Goal: Task Accomplishment & Management: Complete application form

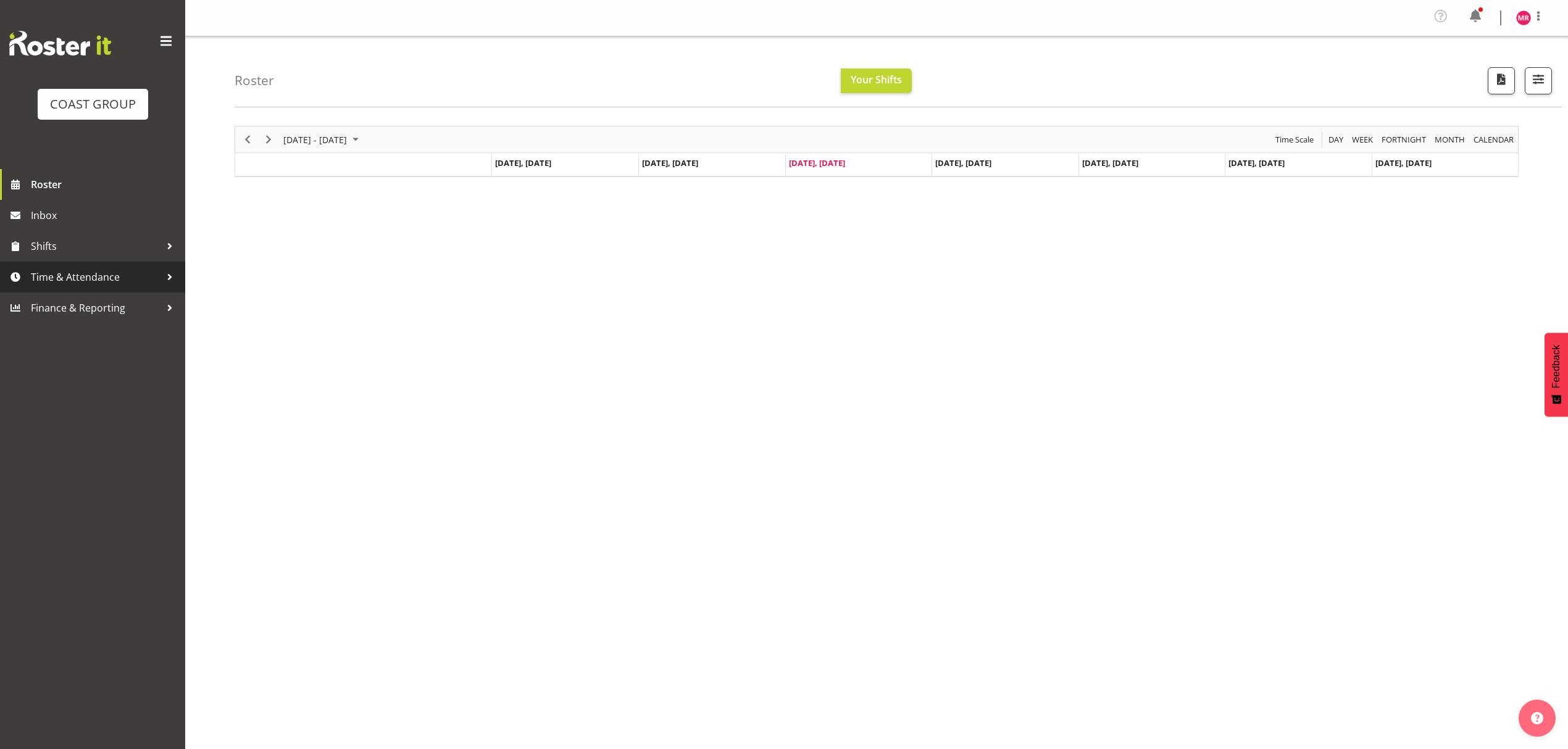
click at [105, 287] on span "Time & Attendance" at bounding box center [96, 277] width 130 height 18
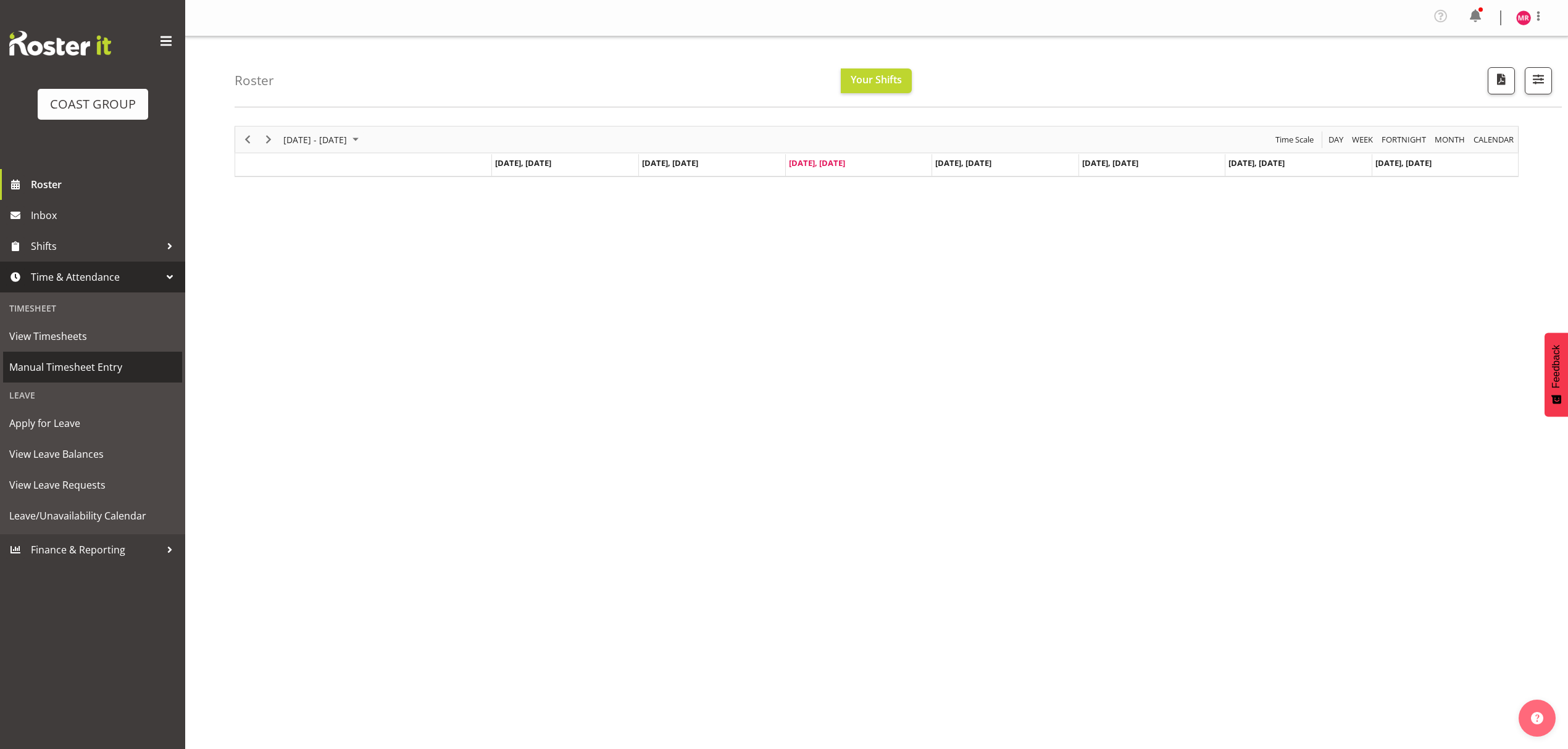
click at [102, 366] on span "Manual Timesheet Entry" at bounding box center [93, 367] width 167 height 18
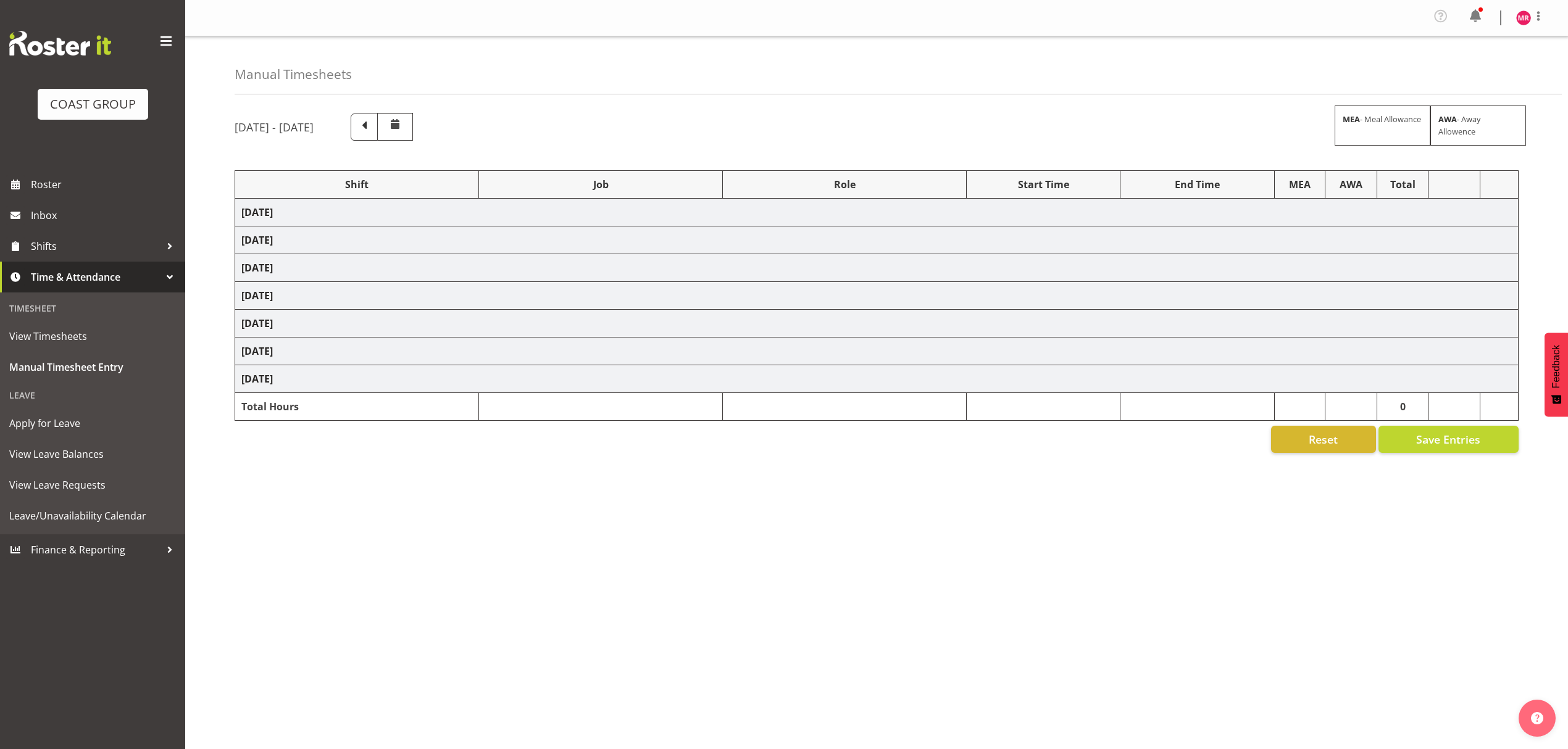
select select "1321"
select select "9449"
select select "1321"
select select "9204"
select select "1321"
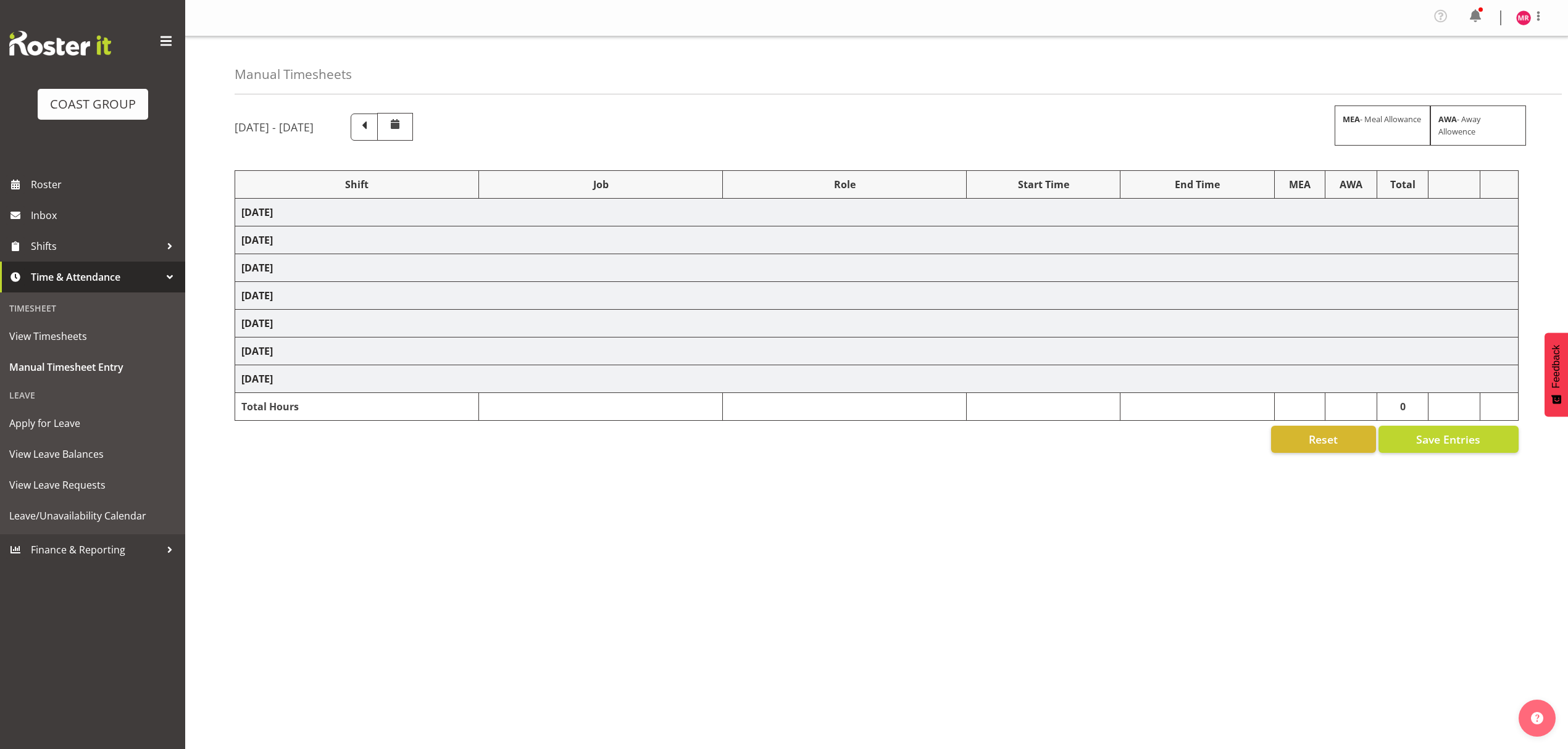
select select "8963"
select select "1321"
select select "9899"
select select "1321"
select select "10429"
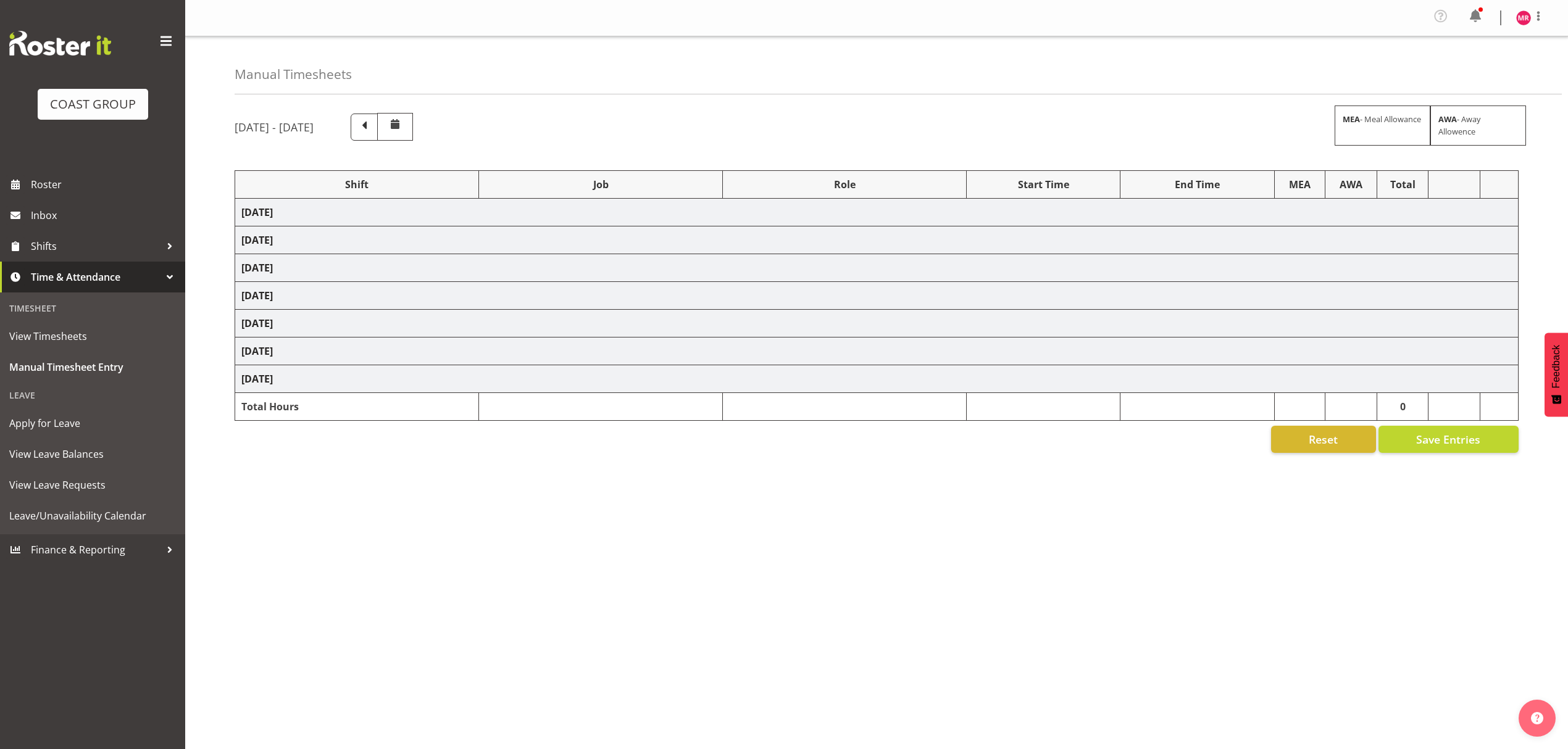
select select "1321"
select select "8963"
select select "12"
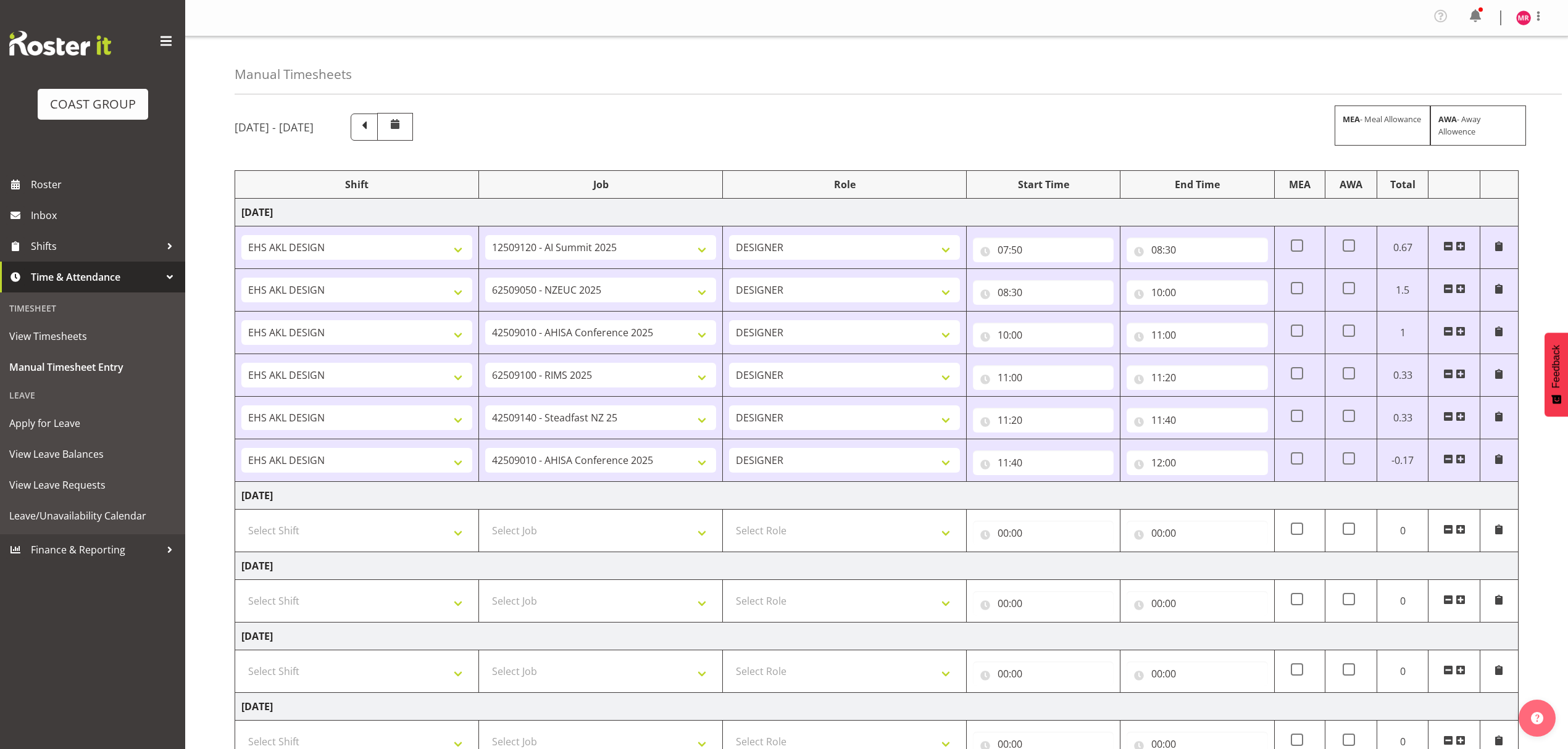
click at [1457, 459] on span at bounding box center [1461, 459] width 10 height 10
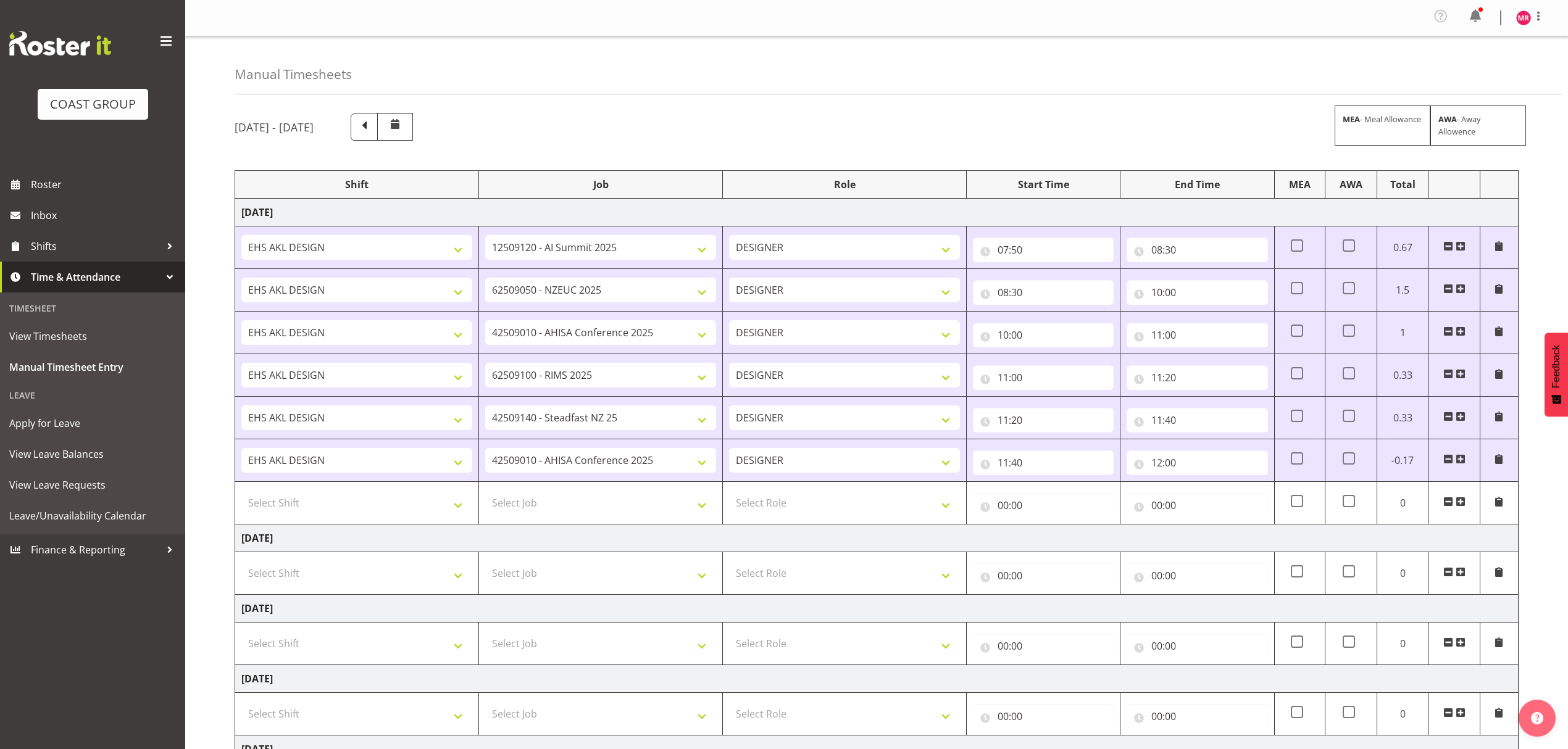
click at [1457, 459] on span at bounding box center [1461, 459] width 10 height 10
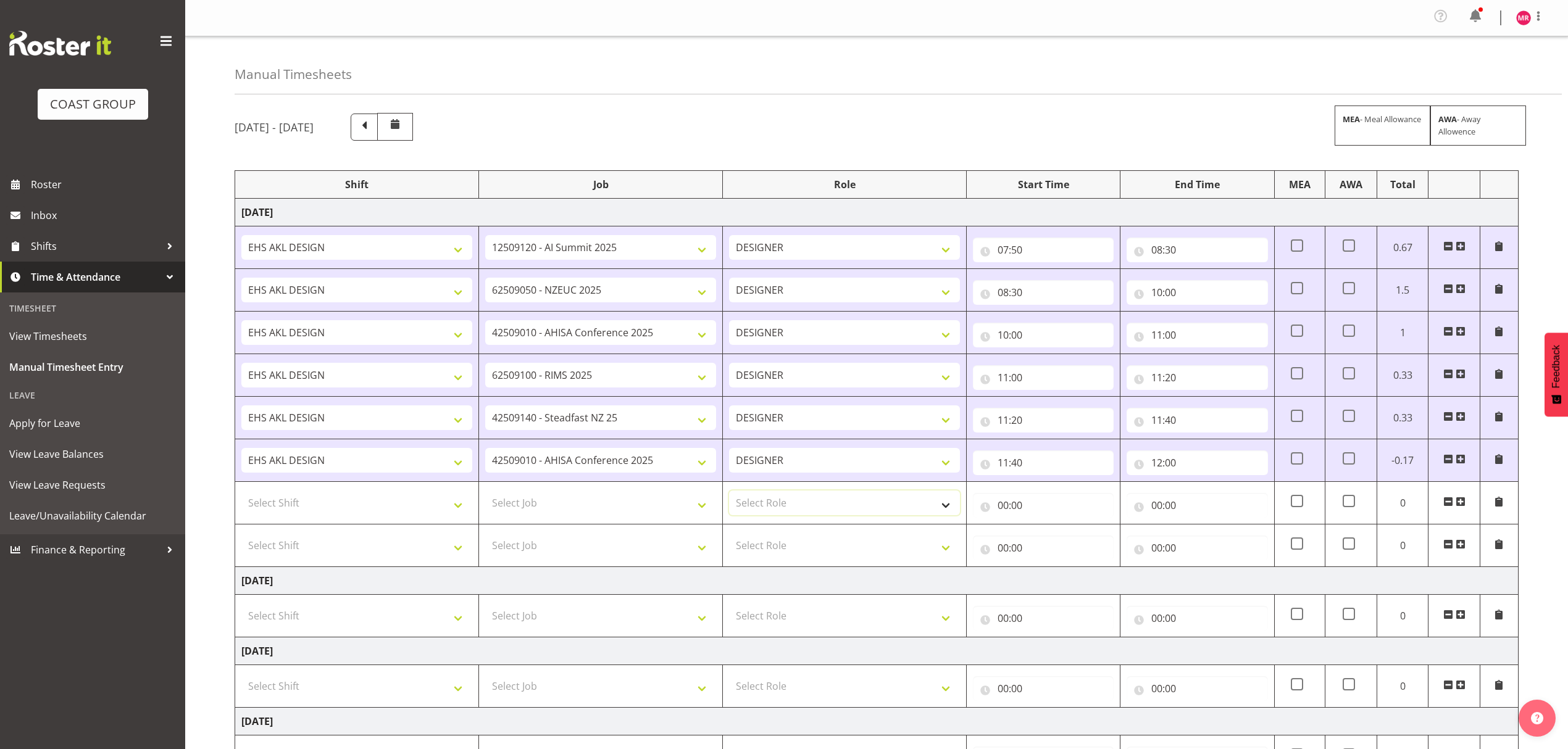
click at [821, 497] on select "Select Role DESIGNER" at bounding box center [844, 503] width 231 height 25
select select "215"
click at [729, 494] on select "Select Role DESIGNER" at bounding box center [844, 503] width 231 height 25
click at [1190, 465] on input "12:00" at bounding box center [1197, 462] width 140 height 25
click at [1234, 499] on select "00 01 02 03 04 05 06 07 08 09 10 11 12 13 14 15 16 17 18 19 20 21 22 23 24 25 2…" at bounding box center [1243, 495] width 28 height 25
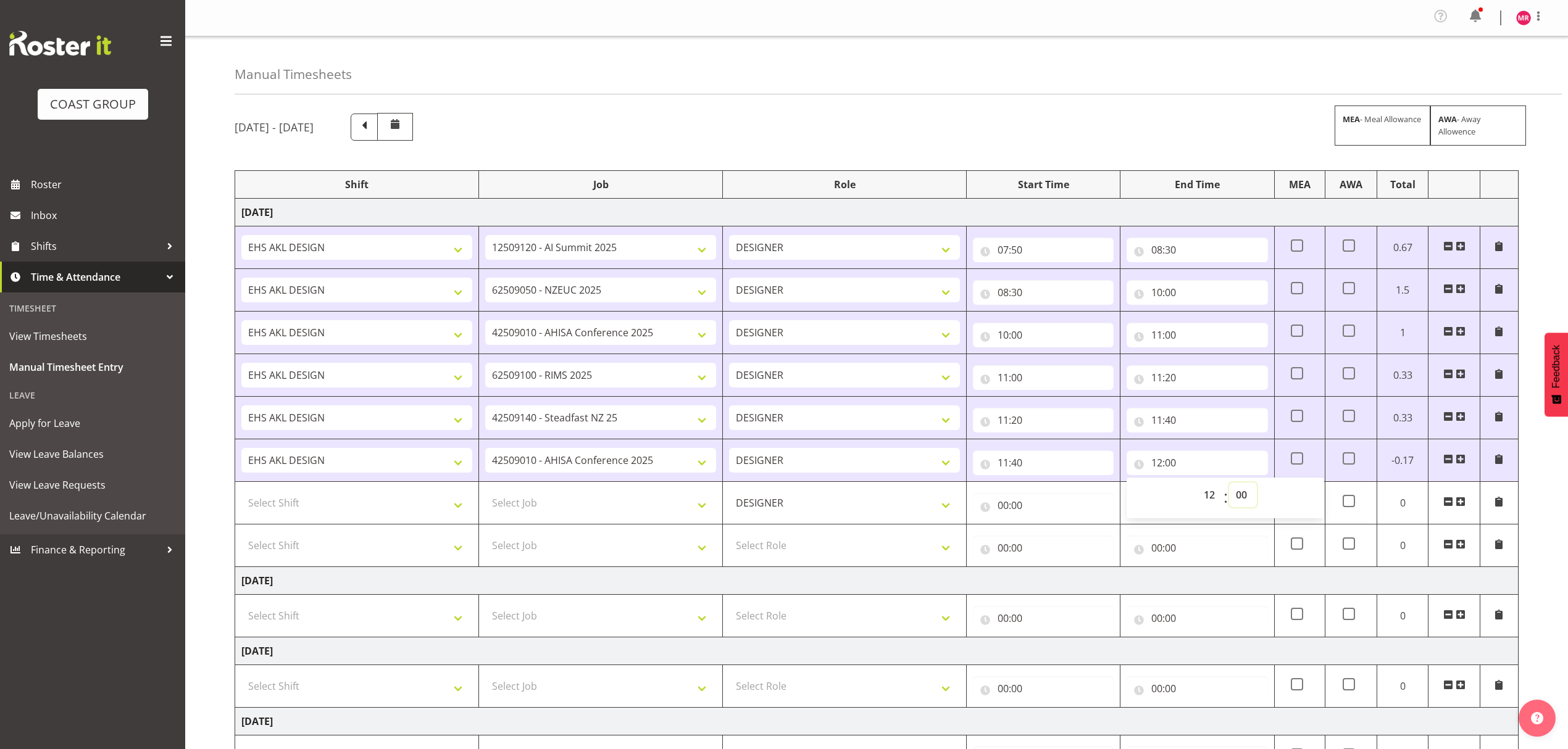
select select "30"
click at [1229, 485] on select "00 01 02 03 04 05 06 07 08 09 10 11 12 13 14 15 16 17 18 19 20 21 22 23 24 25 2…" at bounding box center [1243, 495] width 28 height 25
type input "12:30"
click at [804, 496] on select "DESIGNER" at bounding box center [844, 503] width 231 height 25
click at [642, 506] on select "Select Job 1 Carlton Events 1 [PERSON_NAME][GEOGRAPHIC_DATA] 1 [PERSON_NAME][GE…" at bounding box center [600, 503] width 231 height 25
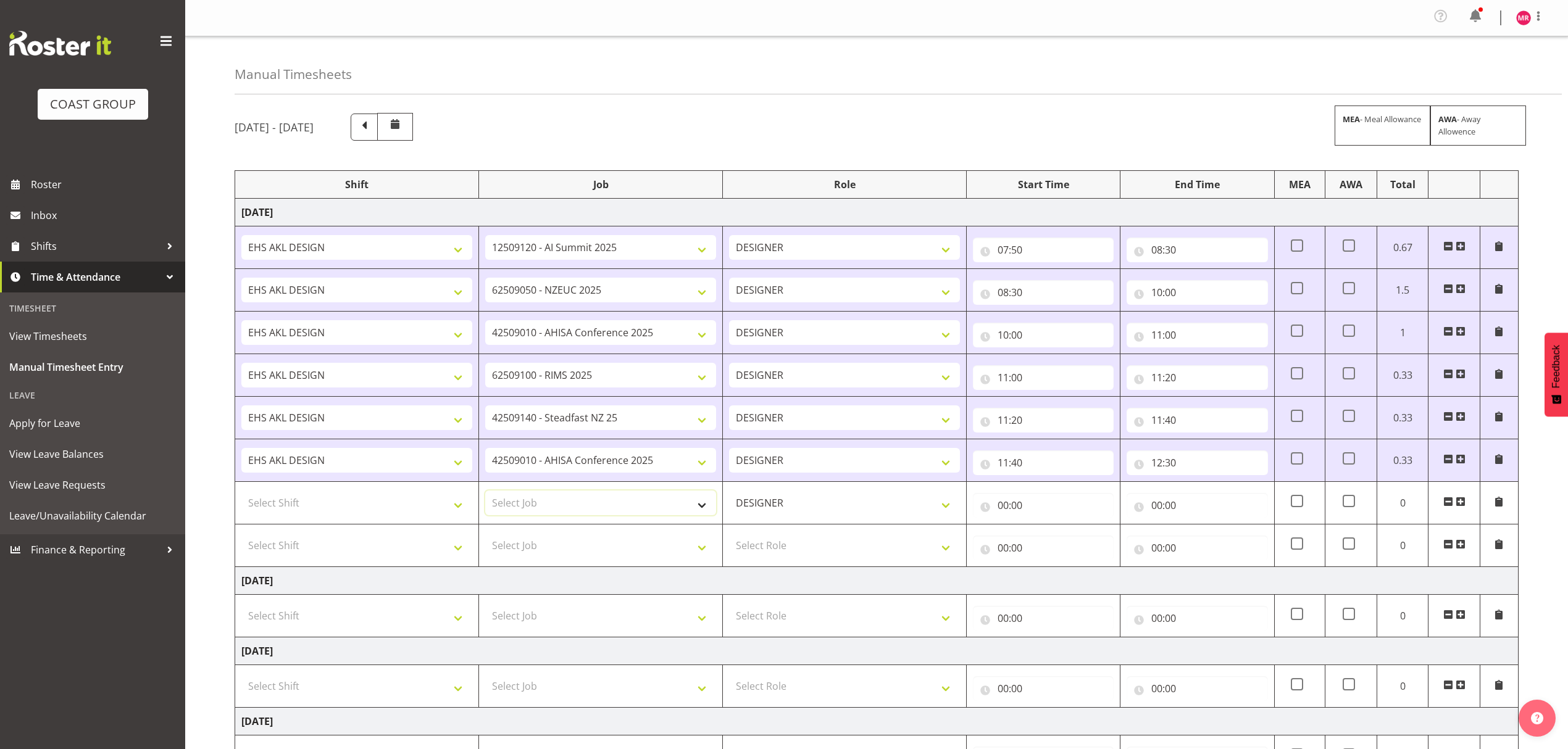
click at [642, 506] on select "Select Job 1 Carlton Events 1 [PERSON_NAME][GEOGRAPHIC_DATA] 1 [PERSON_NAME][GE…" at bounding box center [600, 503] width 231 height 25
click at [644, 508] on select "Select Job 1 Carlton Events 1 [PERSON_NAME][GEOGRAPHIC_DATA] 1 [PERSON_NAME][GE…" at bounding box center [600, 503] width 231 height 25
select select "9204"
click at [485, 494] on select "Select Job 1 Carlton Events 1 [PERSON_NAME][GEOGRAPHIC_DATA] 1 [PERSON_NAME][GE…" at bounding box center [600, 503] width 231 height 25
click at [611, 556] on select "Select Job 1 Carlton Events 1 [PERSON_NAME][GEOGRAPHIC_DATA] 1 [PERSON_NAME][GE…" at bounding box center [600, 545] width 231 height 25
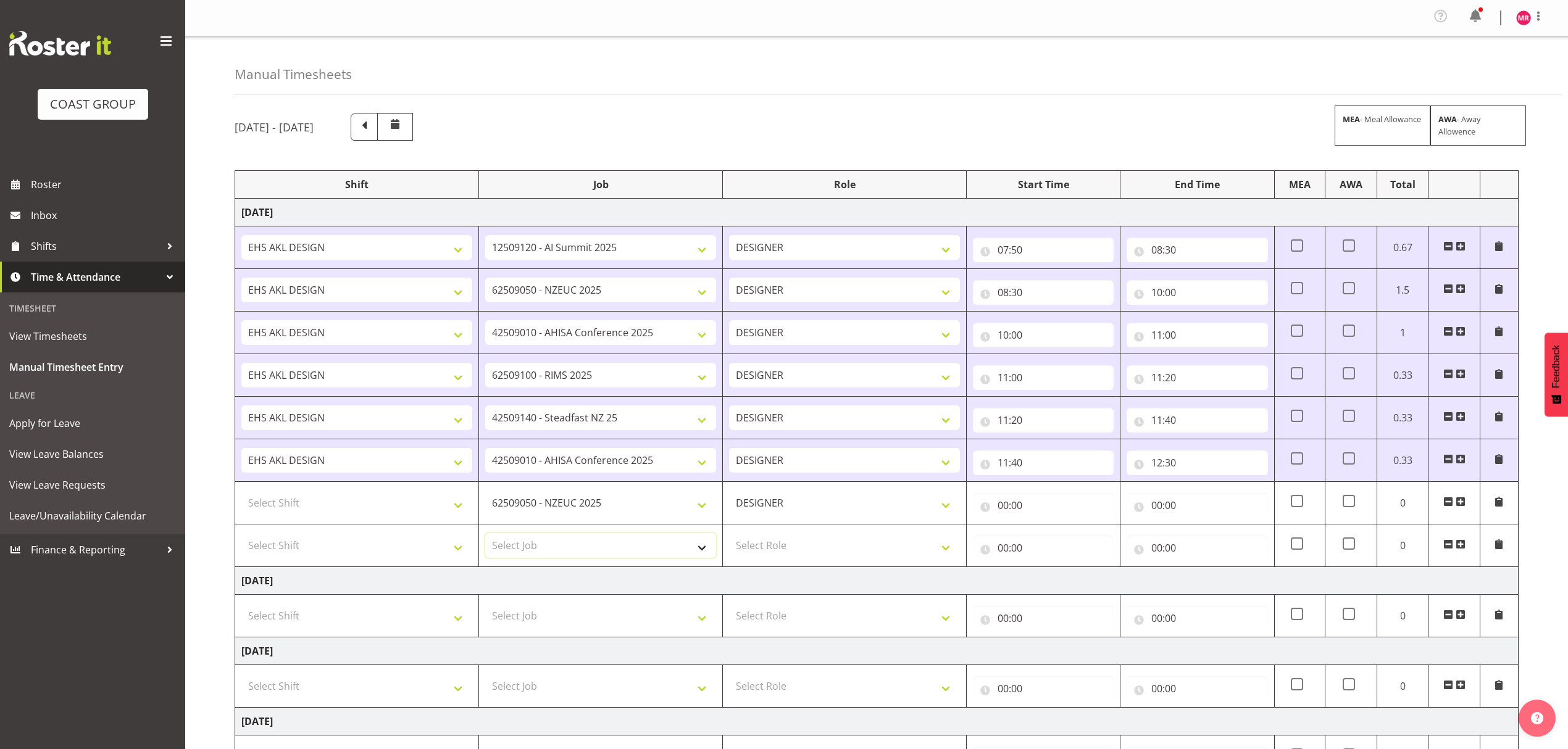
click at [598, 543] on select "Select Job 1 Carlton Events 1 [PERSON_NAME][GEOGRAPHIC_DATA] 1 [PERSON_NAME][GE…" at bounding box center [600, 545] width 231 height 25
select select "9840"
click at [485, 537] on select "Select Job 1 Carlton Events 1 [PERSON_NAME][GEOGRAPHIC_DATA] 1 [PERSON_NAME][GE…" at bounding box center [600, 545] width 231 height 25
click at [1453, 548] on td at bounding box center [1454, 546] width 51 height 43
click at [1461, 544] on span at bounding box center [1461, 544] width 10 height 10
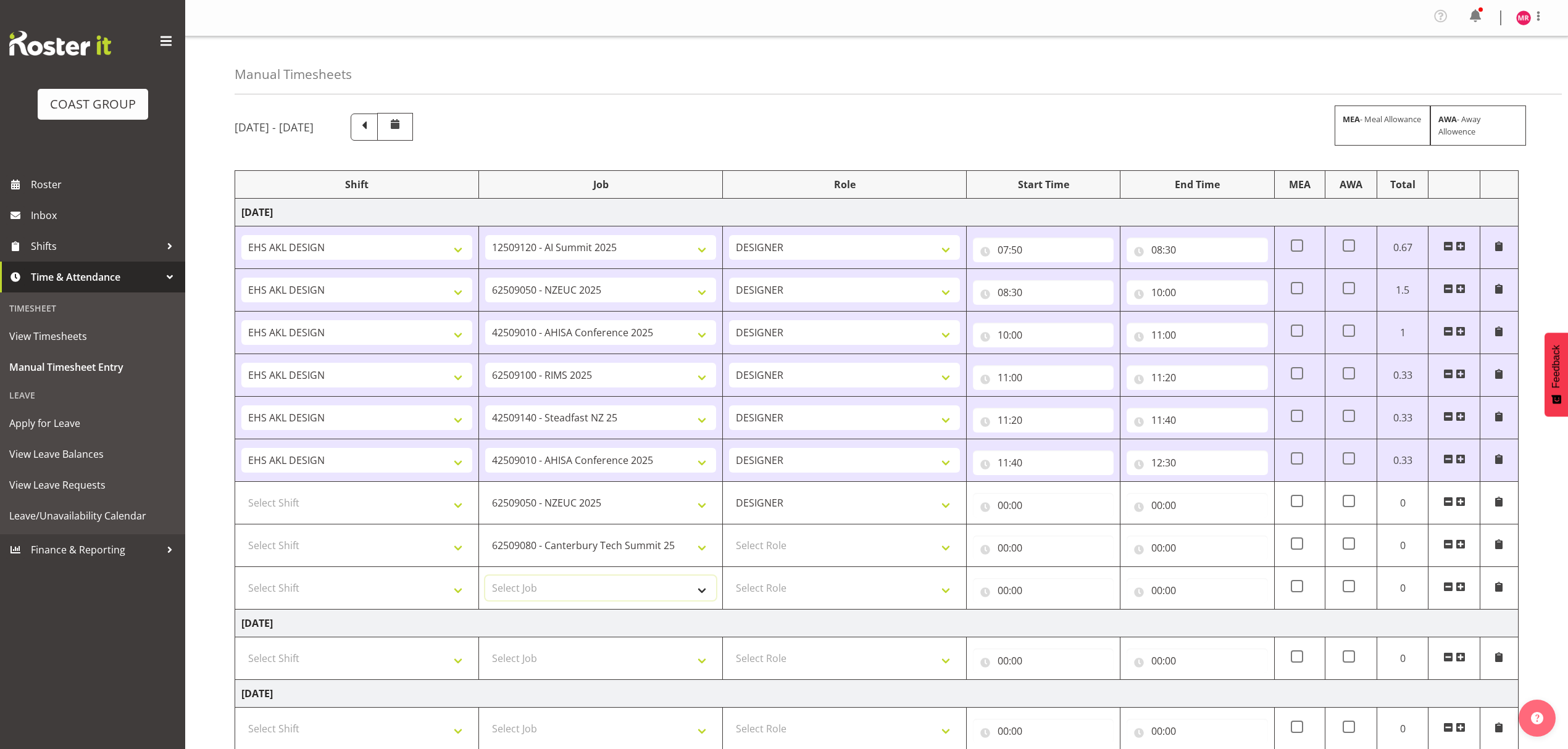
click at [566, 583] on select "Select Job 1 Carlton Events 1 [PERSON_NAME][GEOGRAPHIC_DATA] 1 [PERSON_NAME][GE…" at bounding box center [600, 588] width 231 height 25
select select "9890"
click at [485, 579] on select "Select Job 1 Carlton Events 1 [PERSON_NAME][GEOGRAPHIC_DATA] 1 [PERSON_NAME][GE…" at bounding box center [600, 588] width 231 height 25
click at [418, 515] on select "Select Shift D+B @ [PERSON_NAME] D+B Build D+B Build NZACA D+B Build Tech Day […" at bounding box center [357, 503] width 231 height 25
select select "1321"
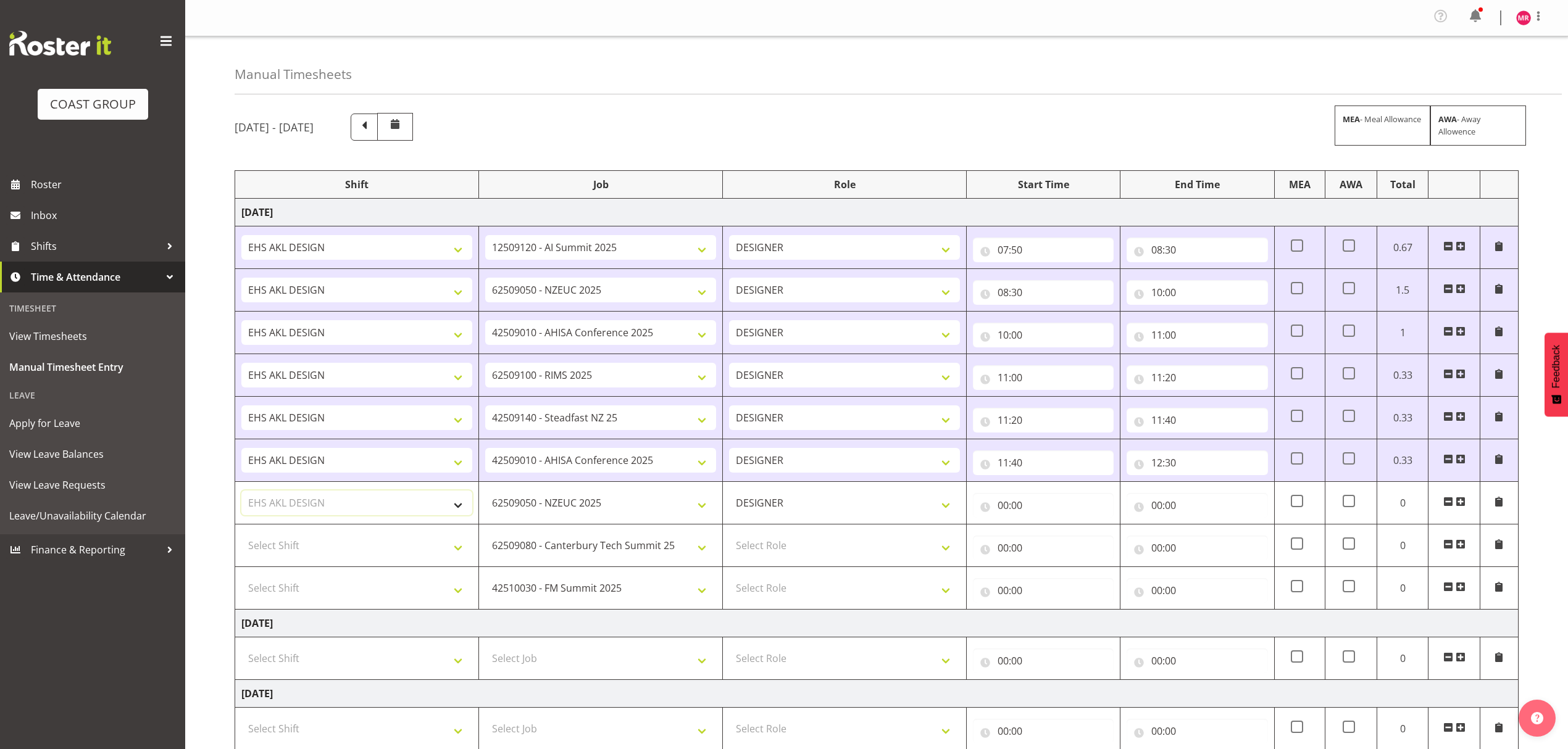
click at [242, 494] on select "Select Shift D+B @ [PERSON_NAME] D+B Build D+B Build NZACA D+B Build Tech Day […" at bounding box center [357, 503] width 231 height 25
click at [444, 551] on select "Select Shift D+B @ [PERSON_NAME] D+B Build D+B Build NZACA D+B Build Tech Day […" at bounding box center [357, 545] width 231 height 25
select select "1321"
click at [403, 579] on td "Select Shift D+B @ [PERSON_NAME] D+B Build D+B Build NZACA D+B Build Tech Day […" at bounding box center [357, 588] width 244 height 43
click at [399, 588] on select "Select Shift D+B @ [PERSON_NAME] D+B Build D+B Build NZACA D+B Build Tech Day […" at bounding box center [357, 588] width 231 height 25
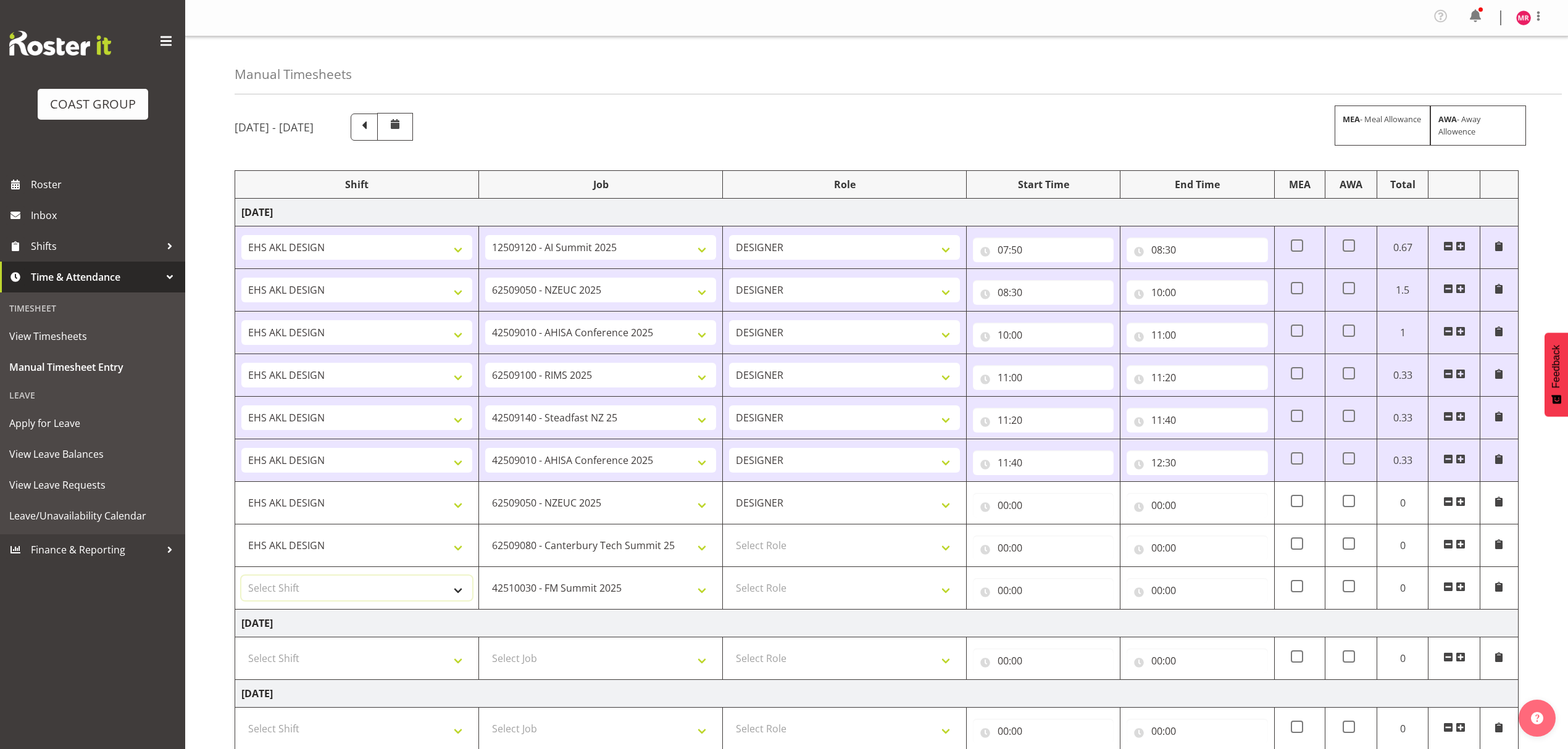
select select "1321"
click at [399, 588] on select "Select Shift D+B @ [PERSON_NAME] D+B Build D+B Build NZACA D+B Build Tech Day […" at bounding box center [357, 588] width 231 height 25
click at [882, 548] on select "Select Role DESIGNER" at bounding box center [844, 545] width 231 height 25
select select "215"
click at [729, 537] on select "Select Role DESIGNER" at bounding box center [844, 545] width 231 height 25
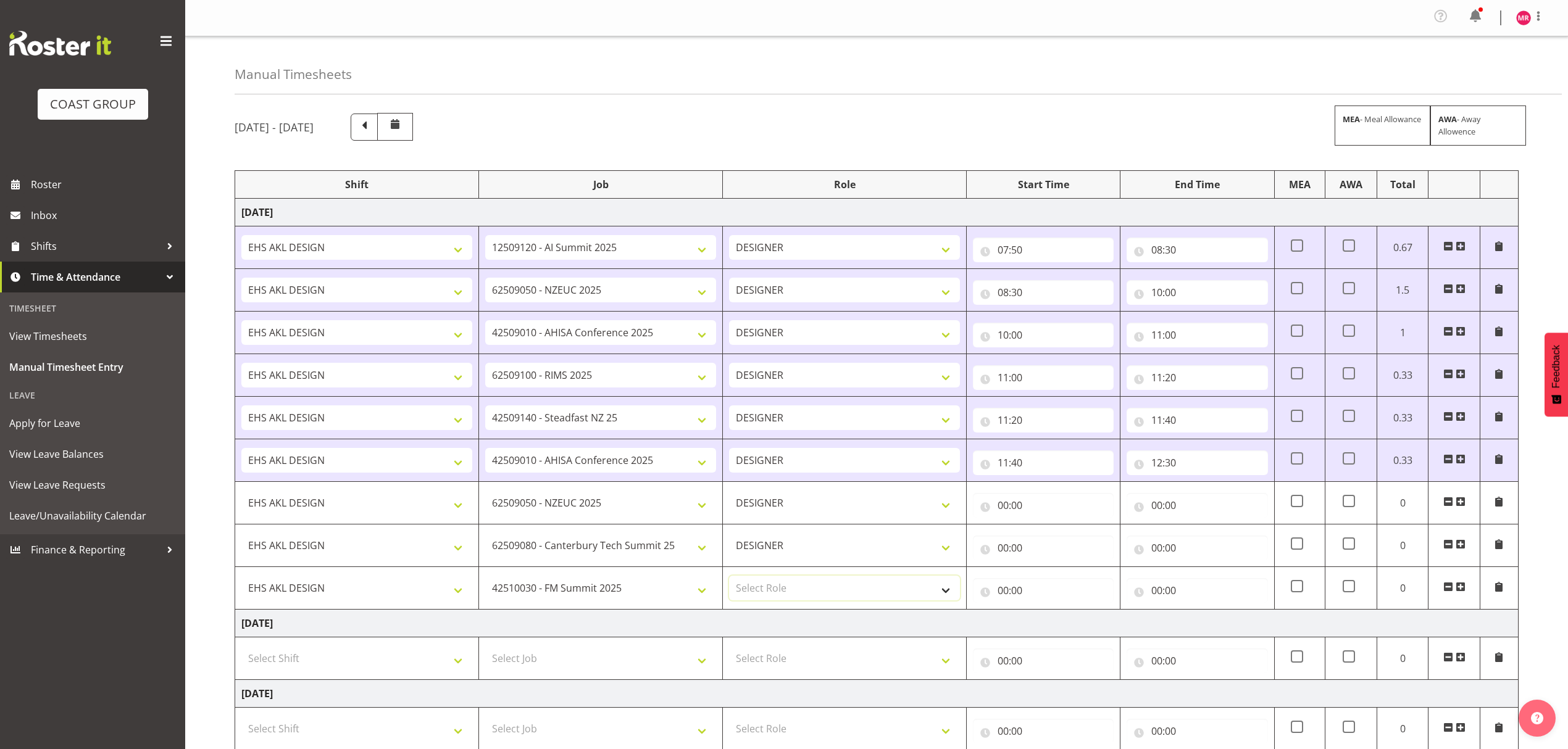
click at [857, 584] on select "Select Role DESIGNER" at bounding box center [844, 588] width 231 height 25
select select "215"
click at [729, 579] on select "Select Role DESIGNER" at bounding box center [844, 588] width 231 height 25
click at [1189, 506] on input "00:00" at bounding box center [1197, 505] width 140 height 25
click at [1211, 539] on select "00 01 02 03 04 05 06 07 08 09 10 11 12 13 14 15 16 17 18 19 20 21 22 23" at bounding box center [1211, 537] width 28 height 25
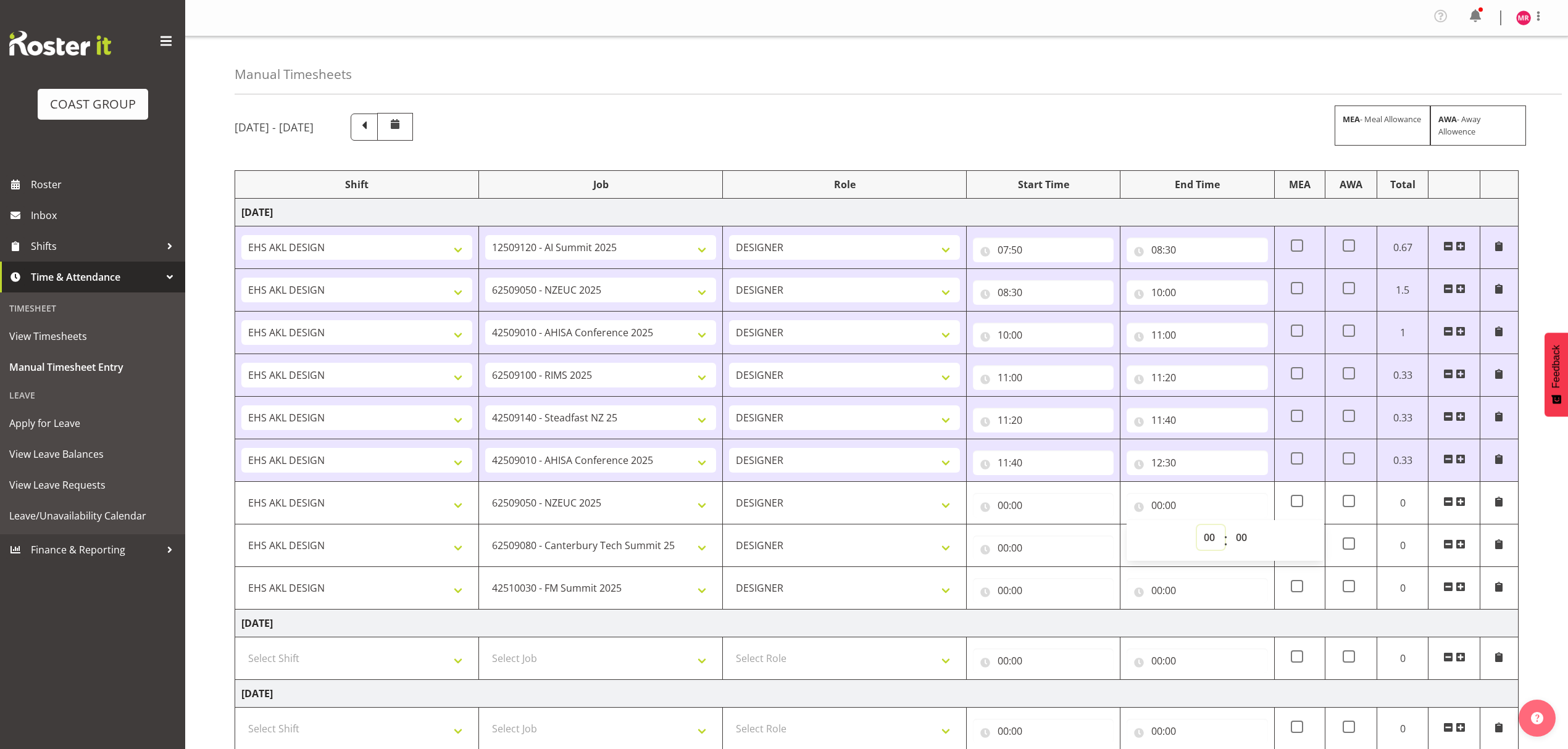
select select "13"
click at [1197, 528] on select "00 01 02 03 04 05 06 07 08 09 10 11 12 13 14 15 16 17 18 19 20 21 22 23" at bounding box center [1211, 537] width 28 height 25
type input "13:00"
click at [1183, 602] on input "00:00" at bounding box center [1197, 590] width 140 height 25
click at [1161, 546] on input "00:00" at bounding box center [1197, 548] width 140 height 25
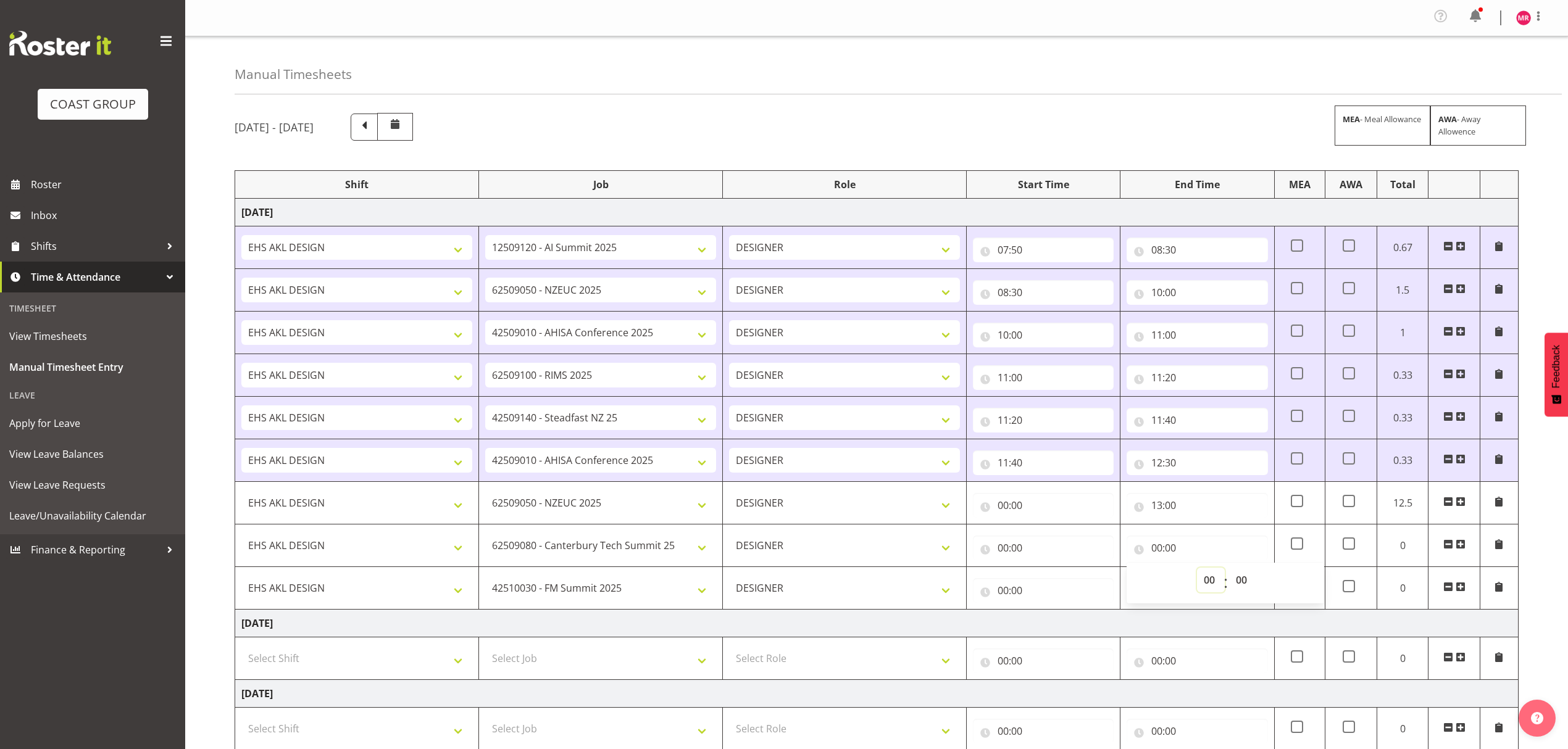
click at [1211, 581] on select "00 01 02 03 04 05 06 07 08 09 10 11 12 13 14 15 16 17 18 19 20 21 22 23" at bounding box center [1211, 580] width 28 height 25
select select "14"
click at [1197, 571] on select "00 01 02 03 04 05 06 07 08 09 10 11 12 13 14 15 16 17 18 19 20 21 22 23" at bounding box center [1211, 580] width 28 height 25
type input "14:00"
drag, startPoint x: 1244, startPoint y: 590, endPoint x: 1233, endPoint y: 581, distance: 14.2
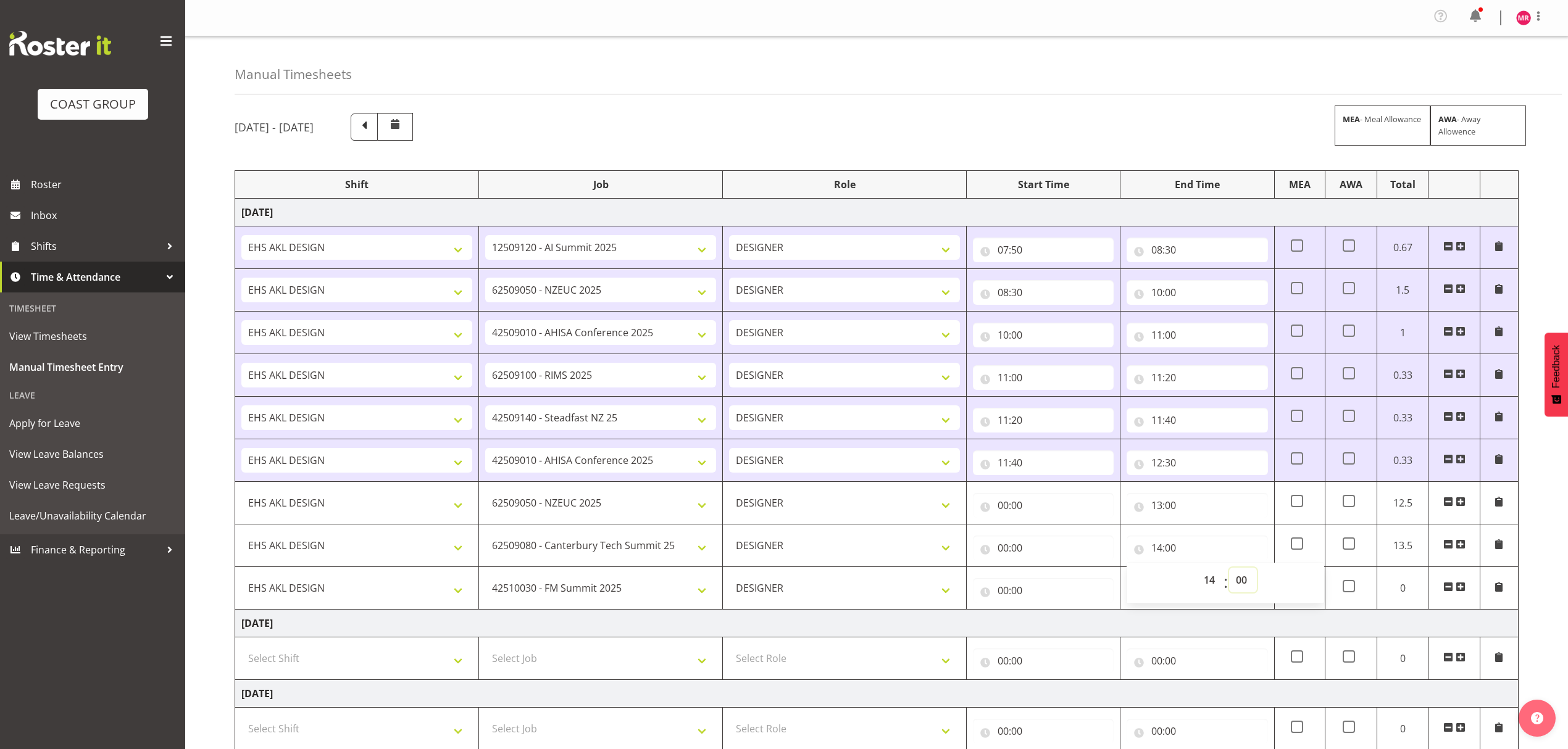
click at [1244, 590] on select "00 01 02 03 04 05 06 07 08 09 10 11 12 13 14 15 16 17 18 19 20 21 22 23 24 25 2…" at bounding box center [1243, 580] width 28 height 25
select select "30"
click at [1229, 571] on select "00 01 02 03 04 05 06 07 08 09 10 11 12 13 14 15 16 17 18 19 20 21 22 23 24 25 2…" at bounding box center [1243, 580] width 28 height 25
type input "14:30"
click at [1218, 620] on td "[DATE]" at bounding box center [876, 624] width 1283 height 28
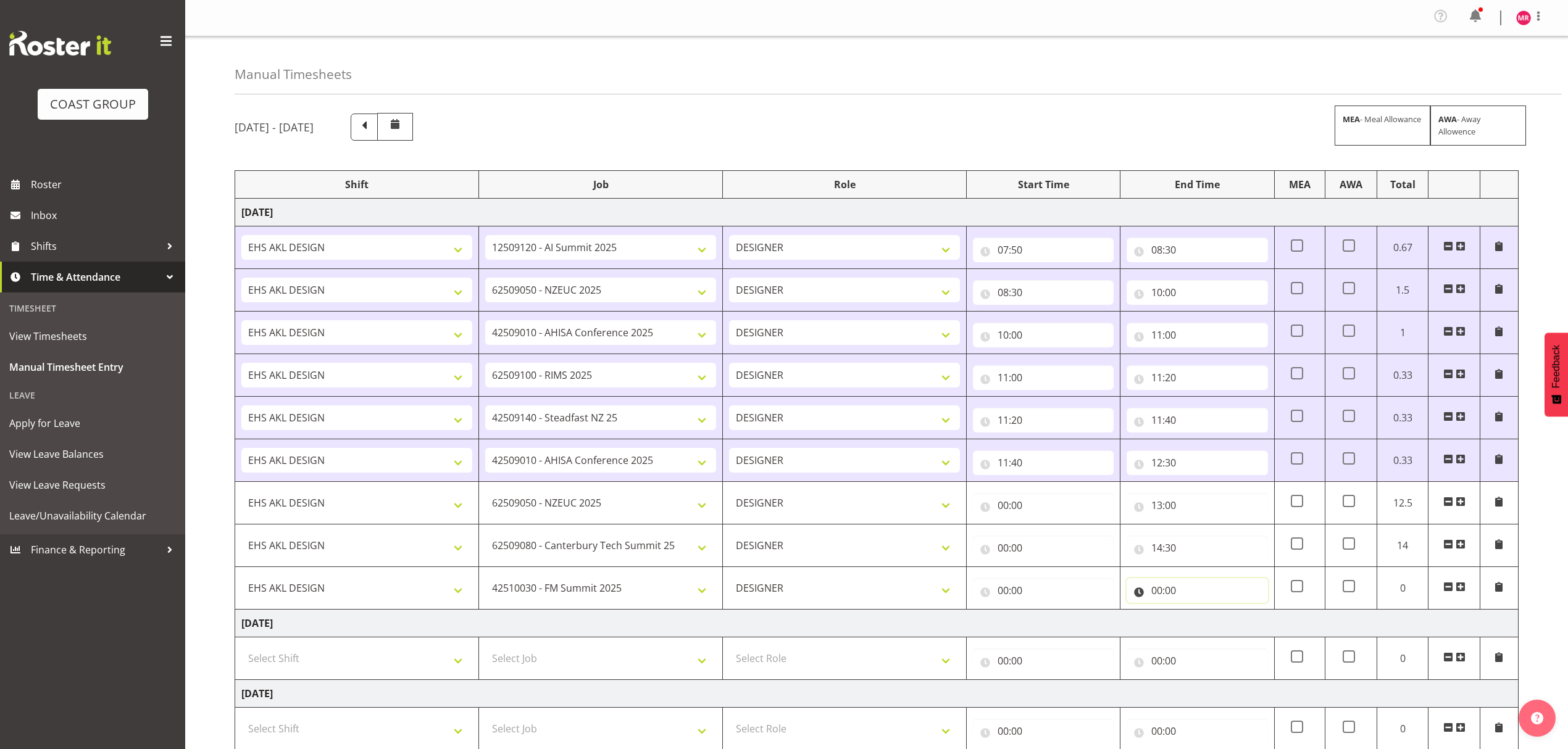
click at [1213, 588] on input "00:00" at bounding box center [1197, 590] width 140 height 25
click at [1237, 628] on select "00 01 02 03 04 05 06 07 08 09 10 11 12 13 14 15 16 17 18 19 20 21 22 23 24 25 2…" at bounding box center [1243, 623] width 28 height 25
select select "16"
click at [1229, 614] on select "00 01 02 03 04 05 06 07 08 09 10 11 12 13 14 15 16 17 18 19 20 21 22 23 24 25 2…" at bounding box center [1243, 623] width 28 height 25
type input "00:16"
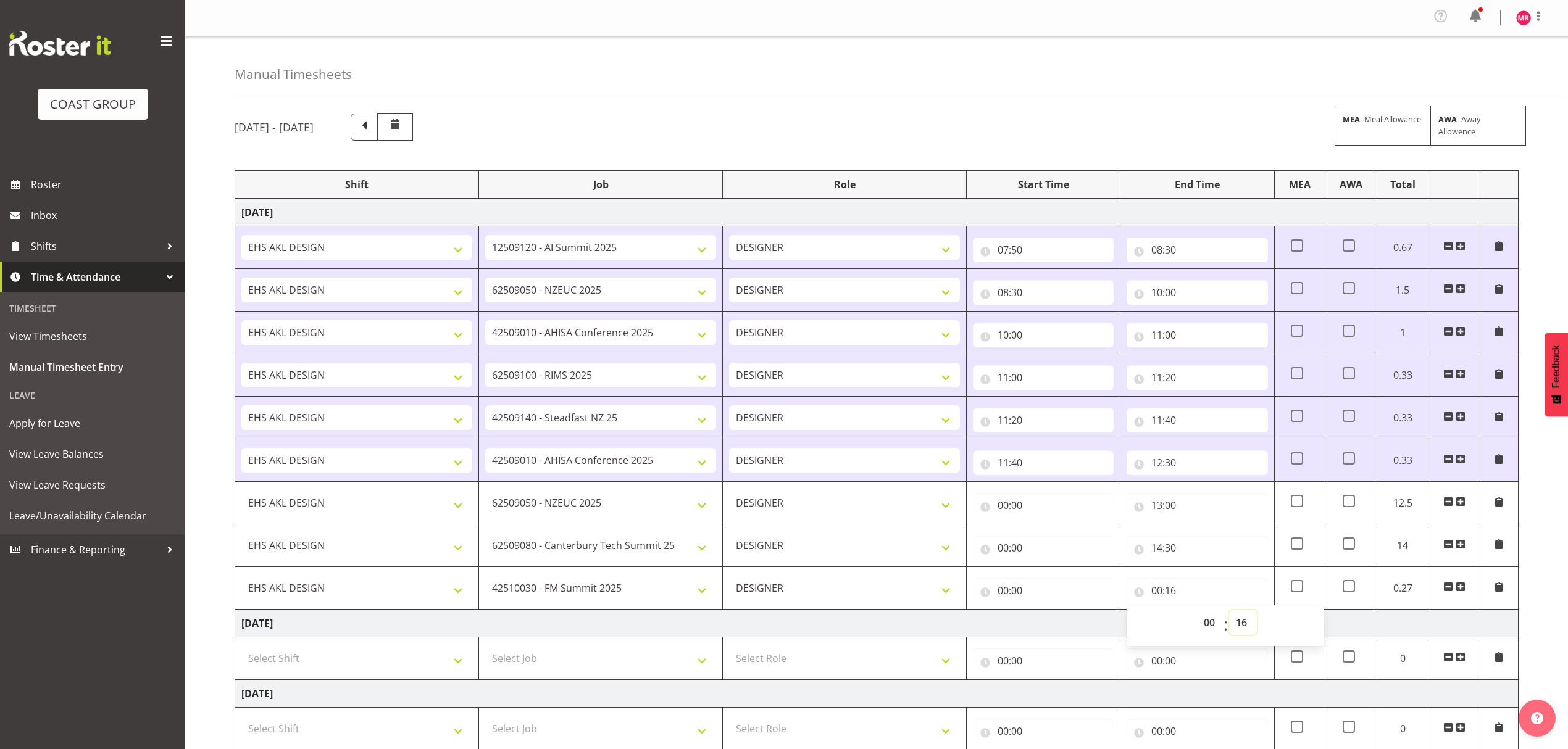
click at [1244, 620] on select "00 01 02 03 04 05 06 07 08 09 10 11 12 13 14 15 16 17 18 19 20 21 22 23 24 25 2…" at bounding box center [1243, 623] width 28 height 25
select select "1"
click at [1229, 614] on select "00 01 02 03 04 05 06 07 08 09 10 11 12 13 14 15 16 17 18 19 20 21 22 23 24 25 2…" at bounding box center [1243, 623] width 28 height 25
type input "00:01"
click at [1208, 627] on select "00 01 02 03 04 05 06 07 08 09 10 11 12 13 14 15 16 17 18 19 20 21 22 23" at bounding box center [1211, 623] width 28 height 25
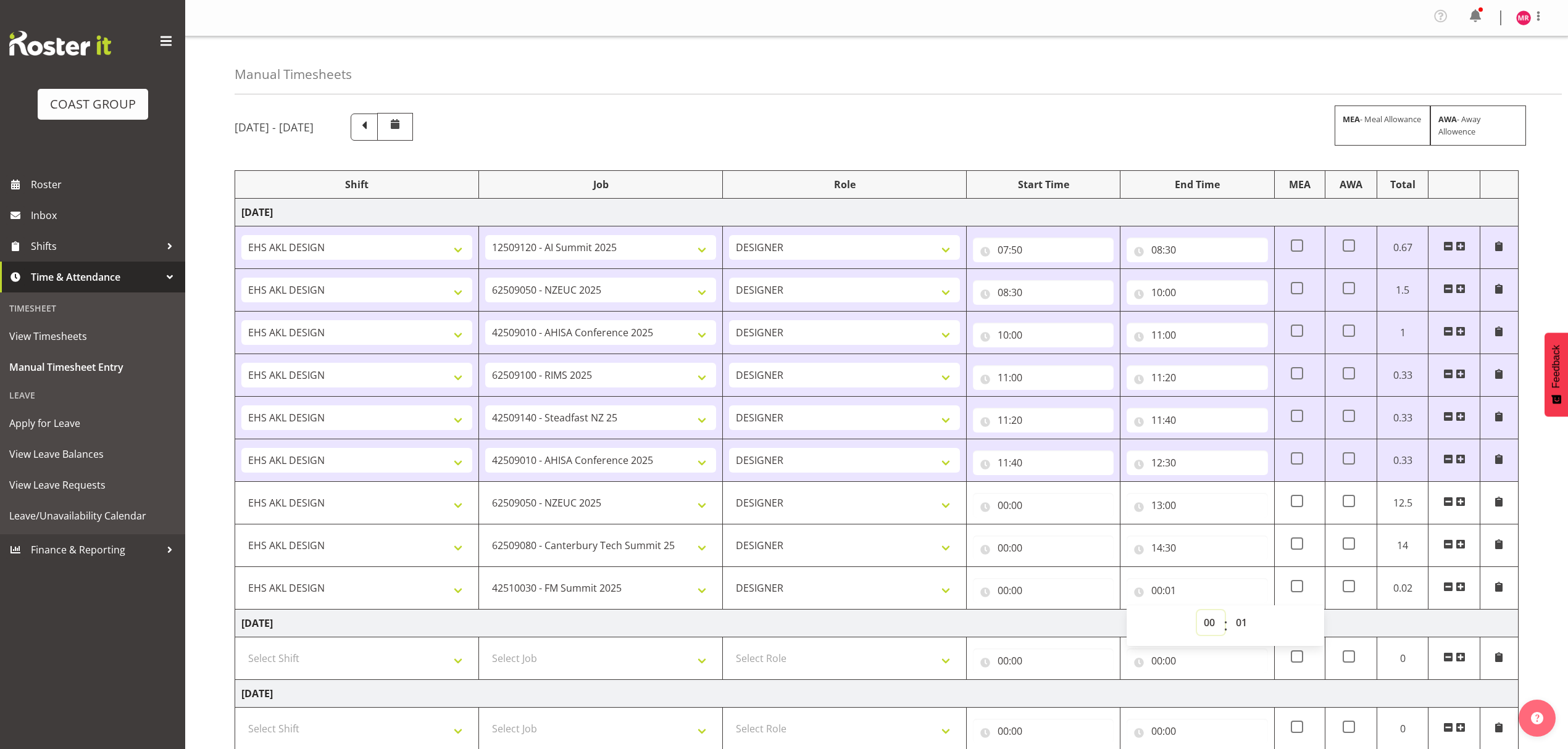
select select "16"
click at [1197, 614] on select "00 01 02 03 04 05 06 07 08 09 10 11 12 13 14 15 16 17 18 19 20 21 22 23" at bounding box center [1211, 623] width 28 height 25
type input "16:01"
click at [1251, 628] on select "00 01 02 03 04 05 06 07 08 09 10 11 12 13 14 15 16 17 18 19 20 21 22 23 24 25 2…" at bounding box center [1243, 623] width 28 height 25
select select "3"
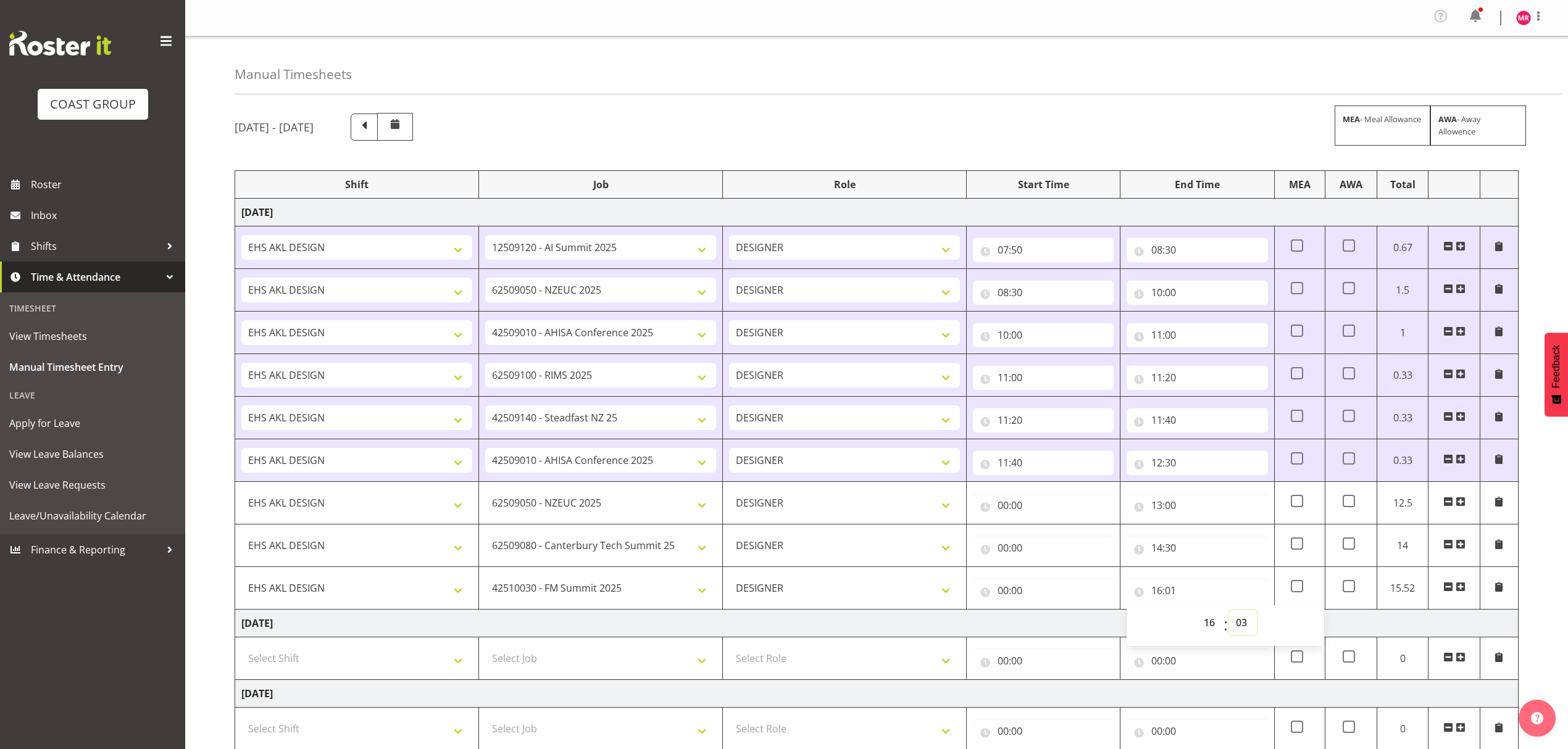
click at [1229, 614] on select "00 01 02 03 04 05 06 07 08 09 10 11 12 13 14 15 16 17 18 19 20 21 22 23 24 25 2…" at bounding box center [1243, 623] width 28 height 25
type input "16:03"
click at [1238, 620] on select "00 01 02 03 04 05 06 07 08 09 10 11 12 13 14 15 16 17 18 19 20 21 22 23 24 25 2…" at bounding box center [1243, 623] width 28 height 25
select select "0"
click at [1229, 614] on select "00 01 02 03 04 05 06 07 08 09 10 11 12 13 14 15 16 17 18 19 20 21 22 23 24 25 2…" at bounding box center [1243, 623] width 28 height 25
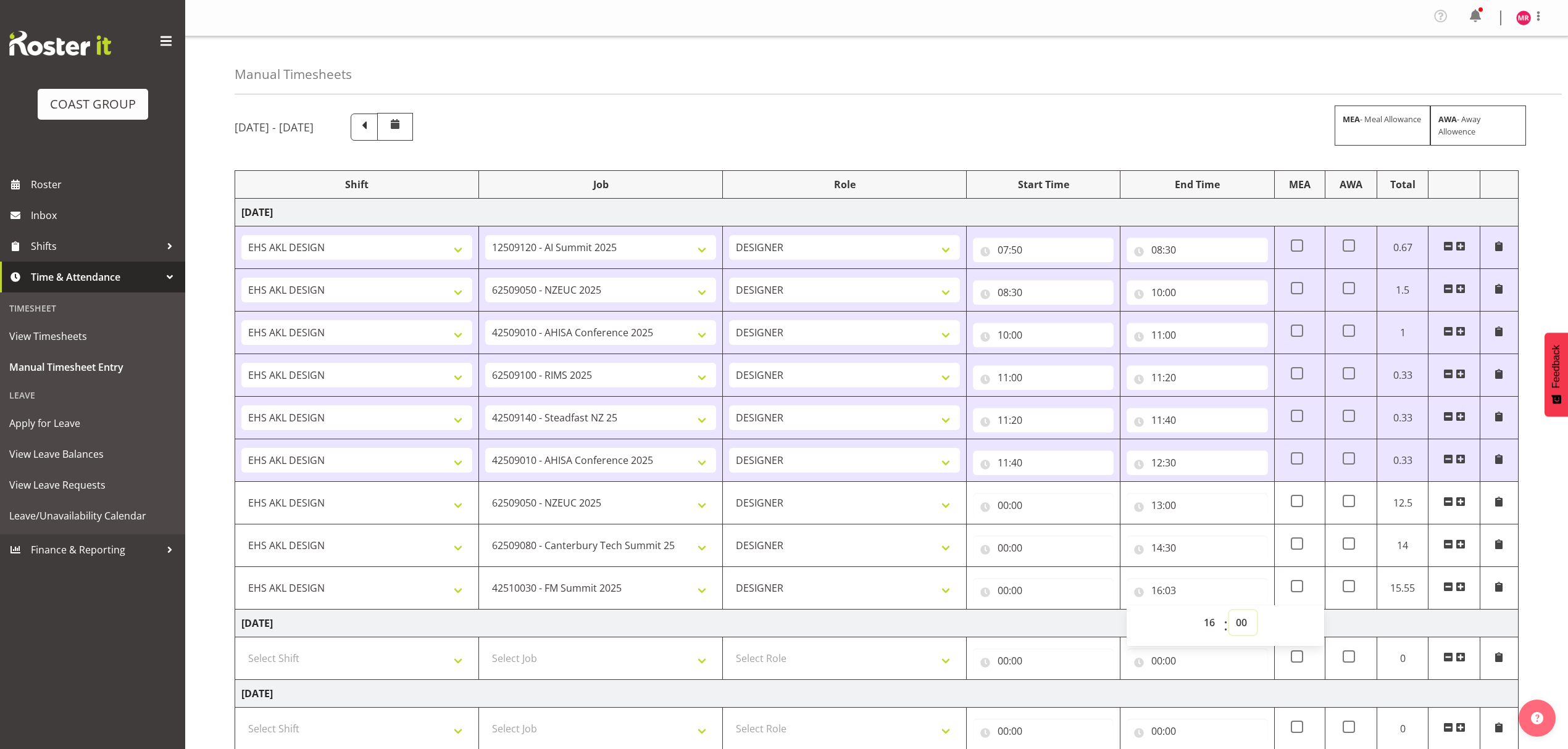
type input "16:00"
click at [1025, 592] on input "00:00" at bounding box center [1043, 590] width 140 height 25
click at [1049, 628] on select "00 01 02 03 04 05 06 07 08 09 10 11 12 13 14 15 16 17 18 19 20 21 22 23" at bounding box center [1057, 623] width 28 height 25
select select "14"
click at [1043, 614] on select "00 01 02 03 04 05 06 07 08 09 10 11 12 13 14 15 16 17 18 19 20 21 22 23" at bounding box center [1057, 623] width 28 height 25
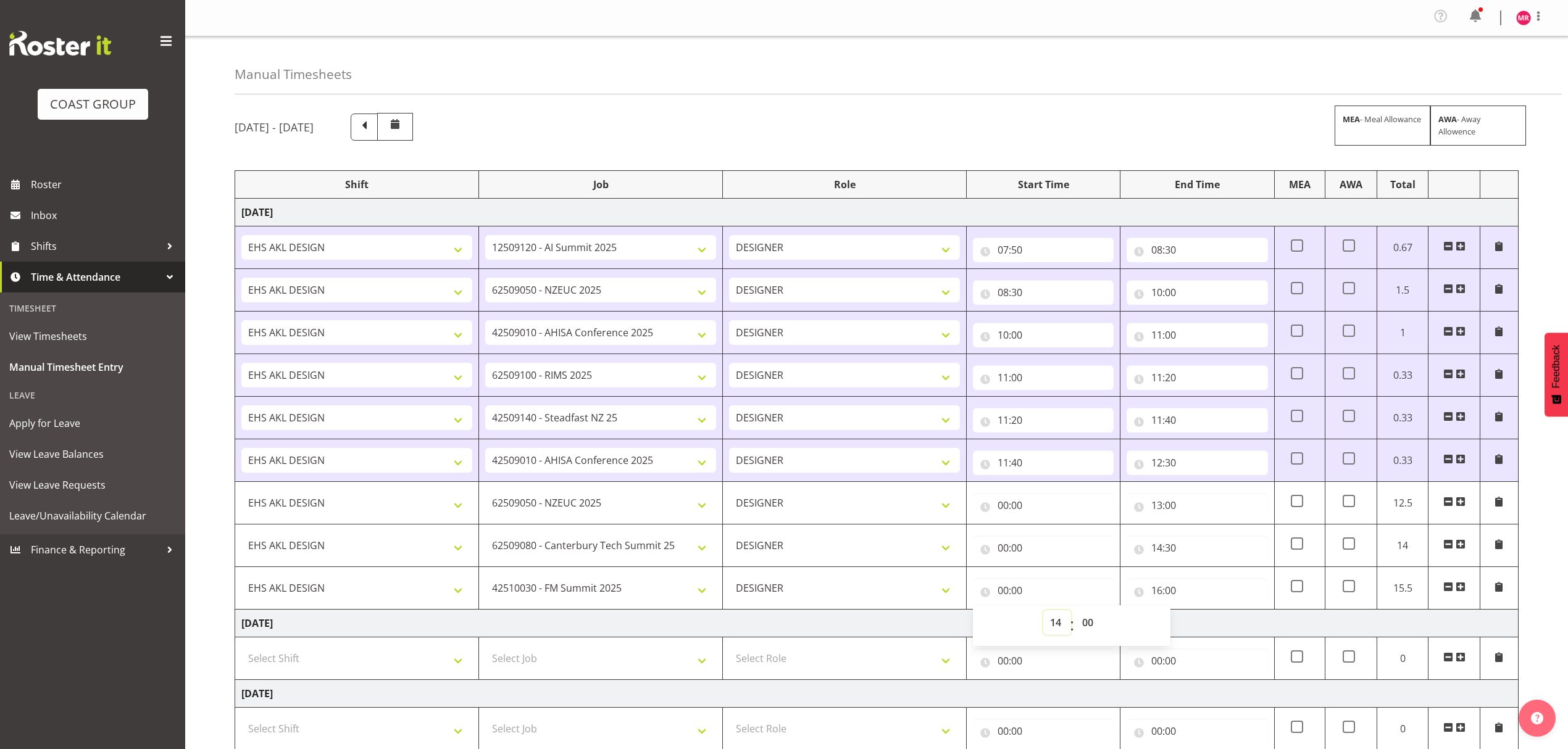
type input "14:00"
click at [1083, 633] on select "00 01 02 03 04 05 06 07 08 09 10 11 12 13 14 15 16 17 18 19 20 21 22 23 24 25 2…" at bounding box center [1089, 623] width 28 height 25
select select "30"
click at [1075, 614] on select "00 01 02 03 04 05 06 07 08 09 10 11 12 13 14 15 16 17 18 19 20 21 22 23 24 25 2…" at bounding box center [1089, 623] width 28 height 25
type input "14:30"
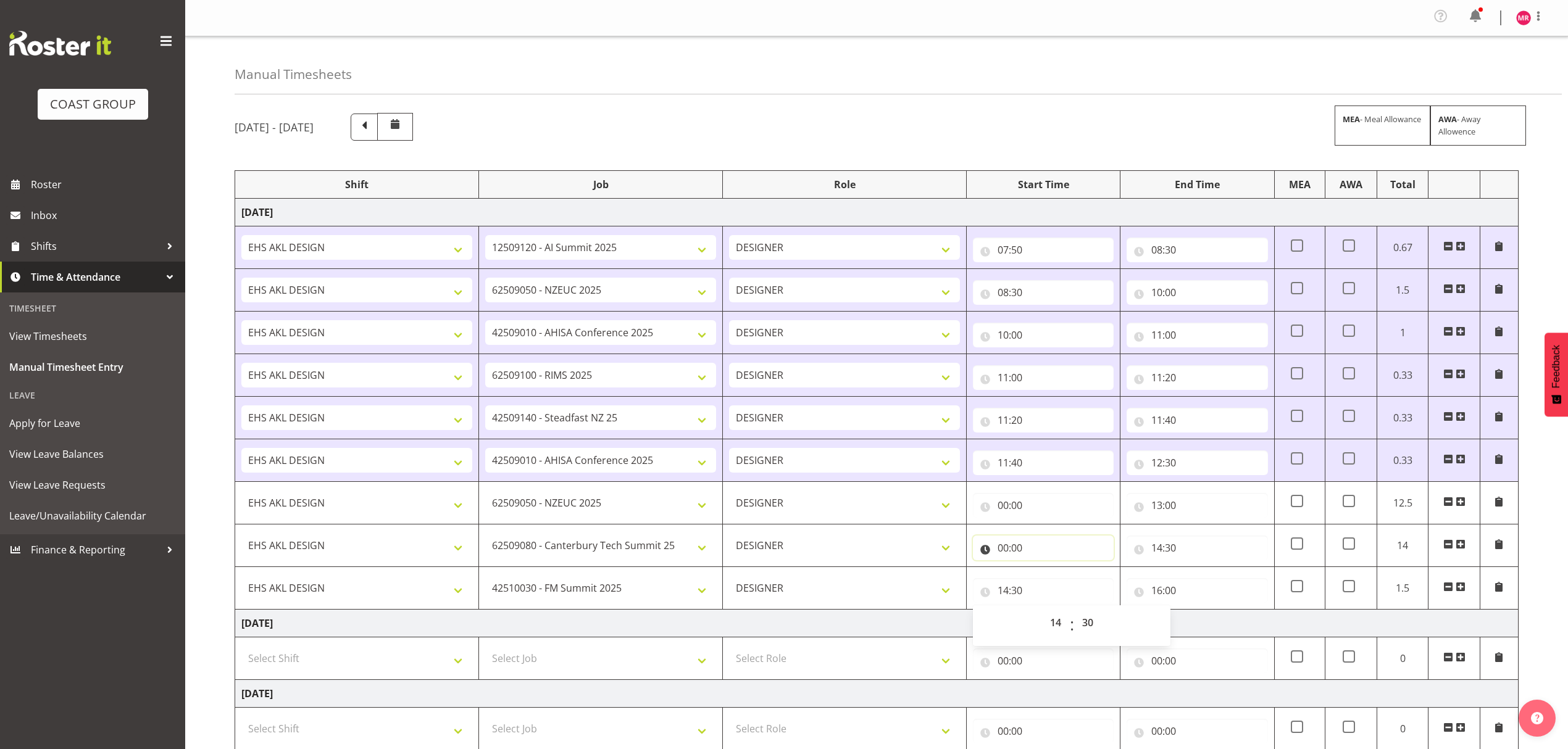
click at [1058, 549] on input "00:00" at bounding box center [1043, 548] width 140 height 25
click at [1053, 581] on select "00 01 02 03 04 05 06 07 08 09 10 11 12 13 14 15 16 17 18 19 20 21 22 23" at bounding box center [1057, 580] width 28 height 25
select select "13"
click at [1043, 571] on select "00 01 02 03 04 05 06 07 08 09 10 11 12 13 14 15 16 17 18 19 20 21 22 23" at bounding box center [1057, 580] width 28 height 25
type input "13:00"
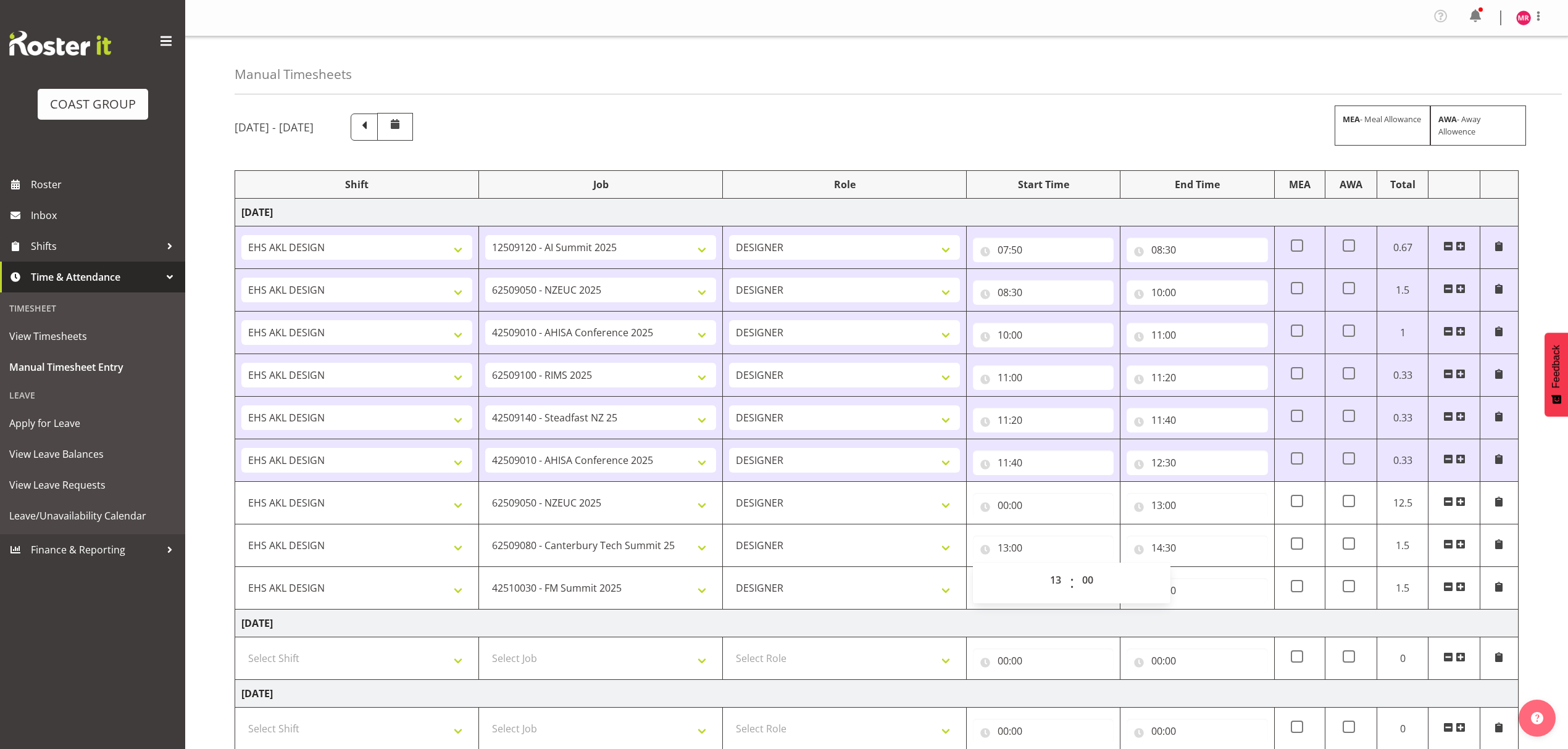
click at [1054, 523] on td "00:00 00 01 02 03 04 05 06 07 08 09 10 11 12 13 14 15 16 17 18 19 20 21 22 23 :…" at bounding box center [1044, 503] width 154 height 43
click at [1057, 512] on input "00:00" at bounding box center [1043, 505] width 140 height 25
click at [1054, 547] on select "00 01 02 03 04 05 06 07 08 09 10 11 12 13 14 15 16 17 18 19 20 21 22 23" at bounding box center [1057, 537] width 28 height 25
select select "12"
click at [1043, 528] on select "00 01 02 03 04 05 06 07 08 09 10 11 12 13 14 15 16 17 18 19 20 21 22 23" at bounding box center [1057, 537] width 28 height 25
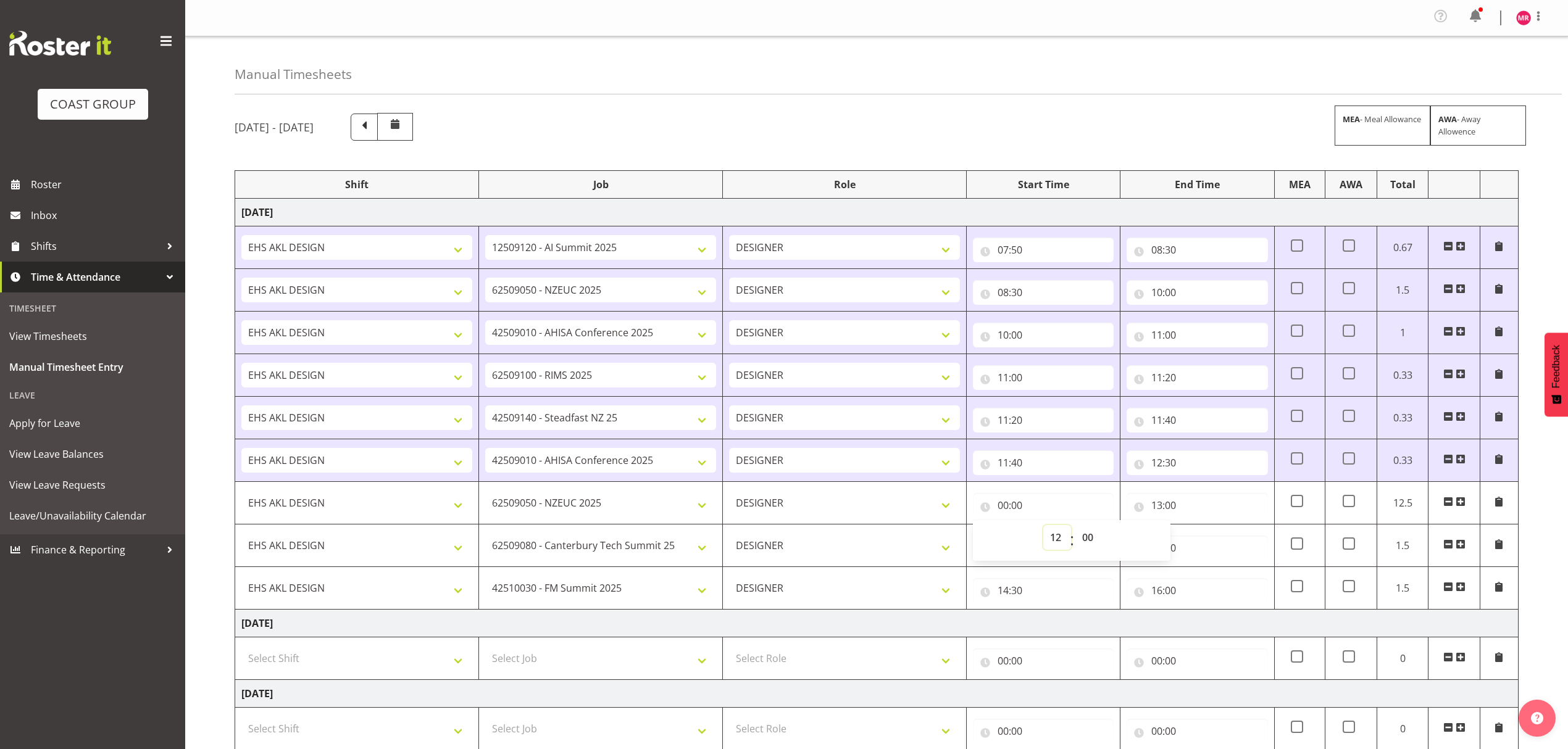
type input "12:00"
click at [1087, 541] on select "00 01 02 03 04 05 06 07 08 09 10 11 12 13 14 15 16 17 18 19 20 21 22 23 24 25 2…" at bounding box center [1089, 537] width 28 height 25
select select "30"
click at [1075, 528] on select "00 01 02 03 04 05 06 07 08 09 10 11 12 13 14 15 16 17 18 19 20 21 22 23 24 25 2…" at bounding box center [1089, 537] width 28 height 25
type input "12:30"
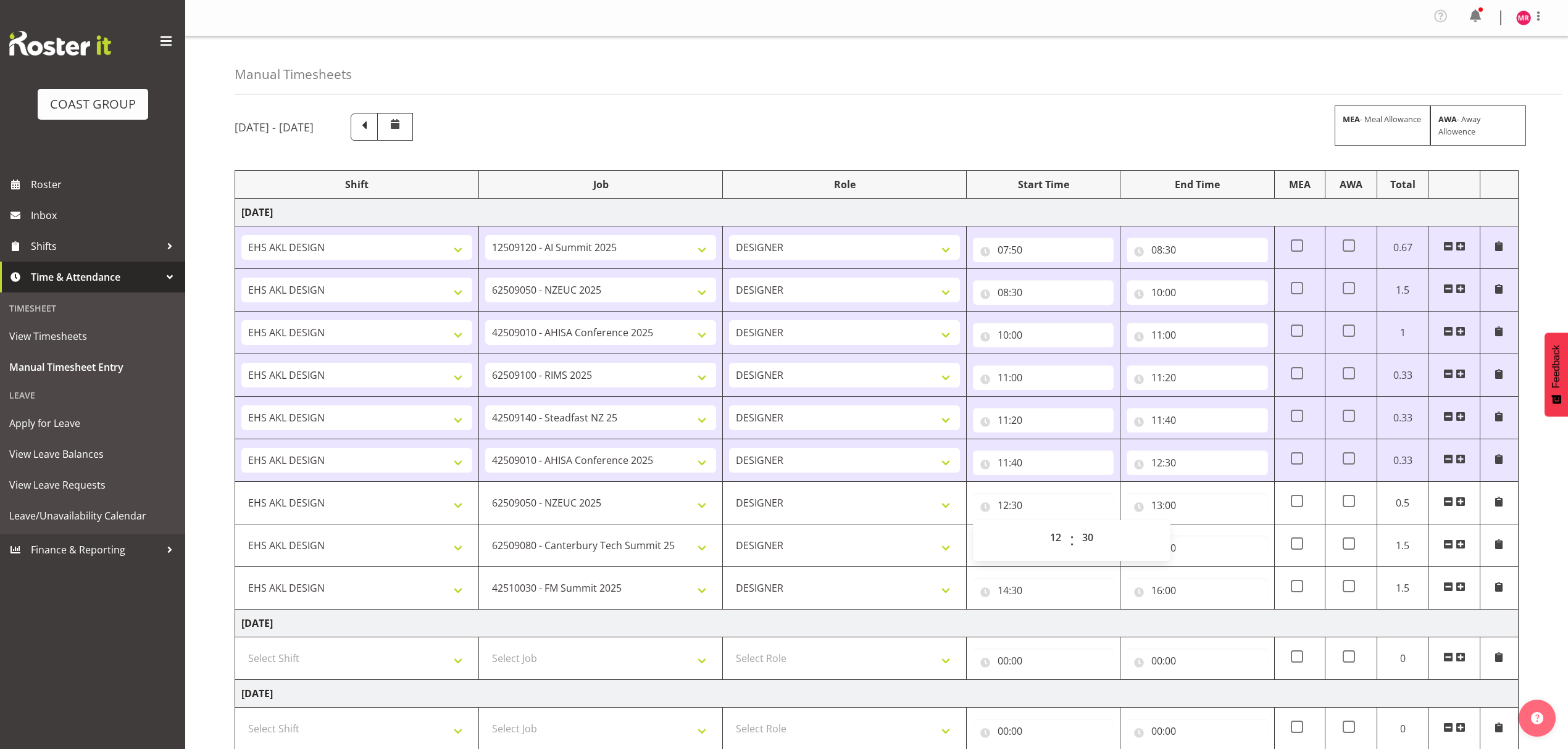
click at [764, 630] on td "[DATE]" at bounding box center [876, 624] width 1283 height 28
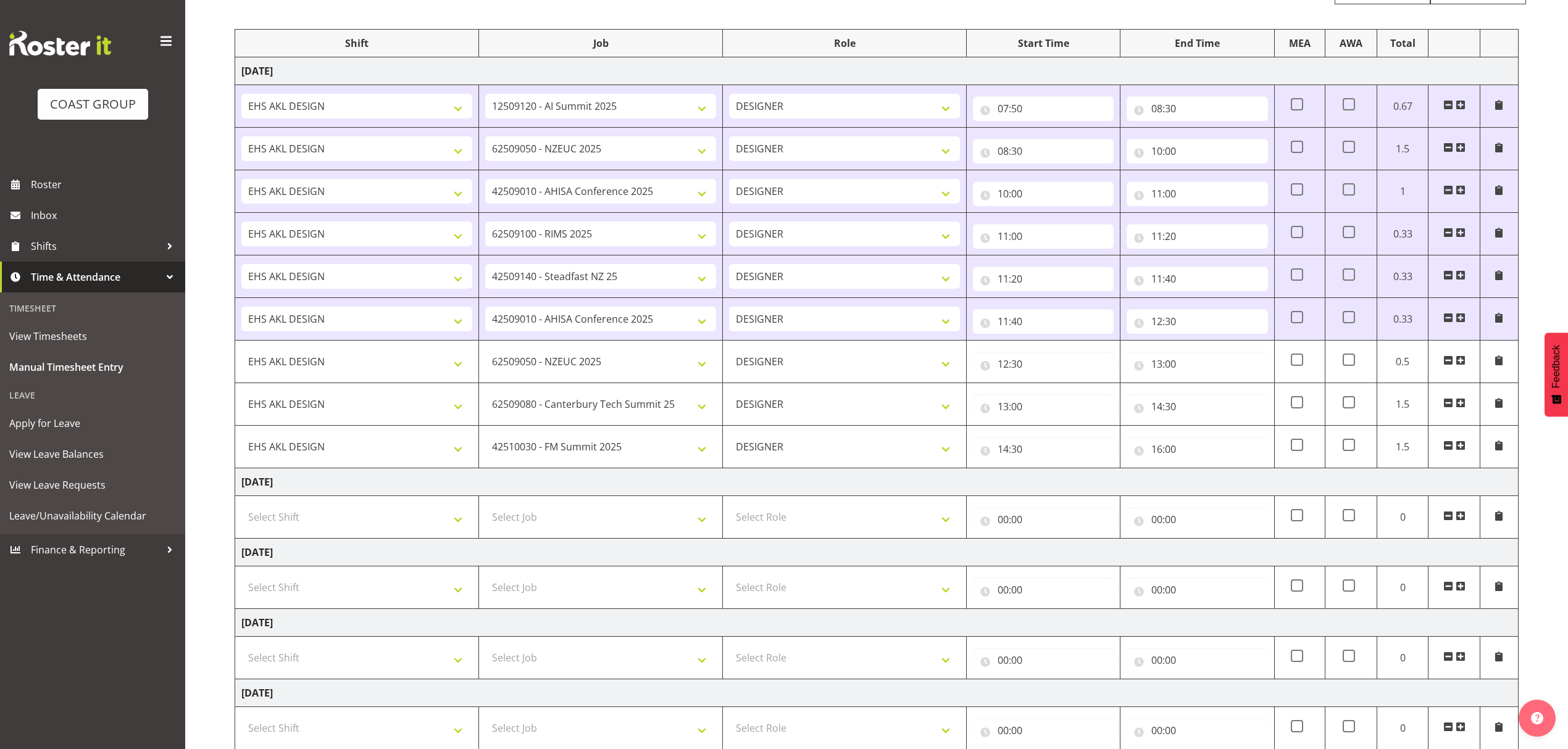
scroll to position [370, 0]
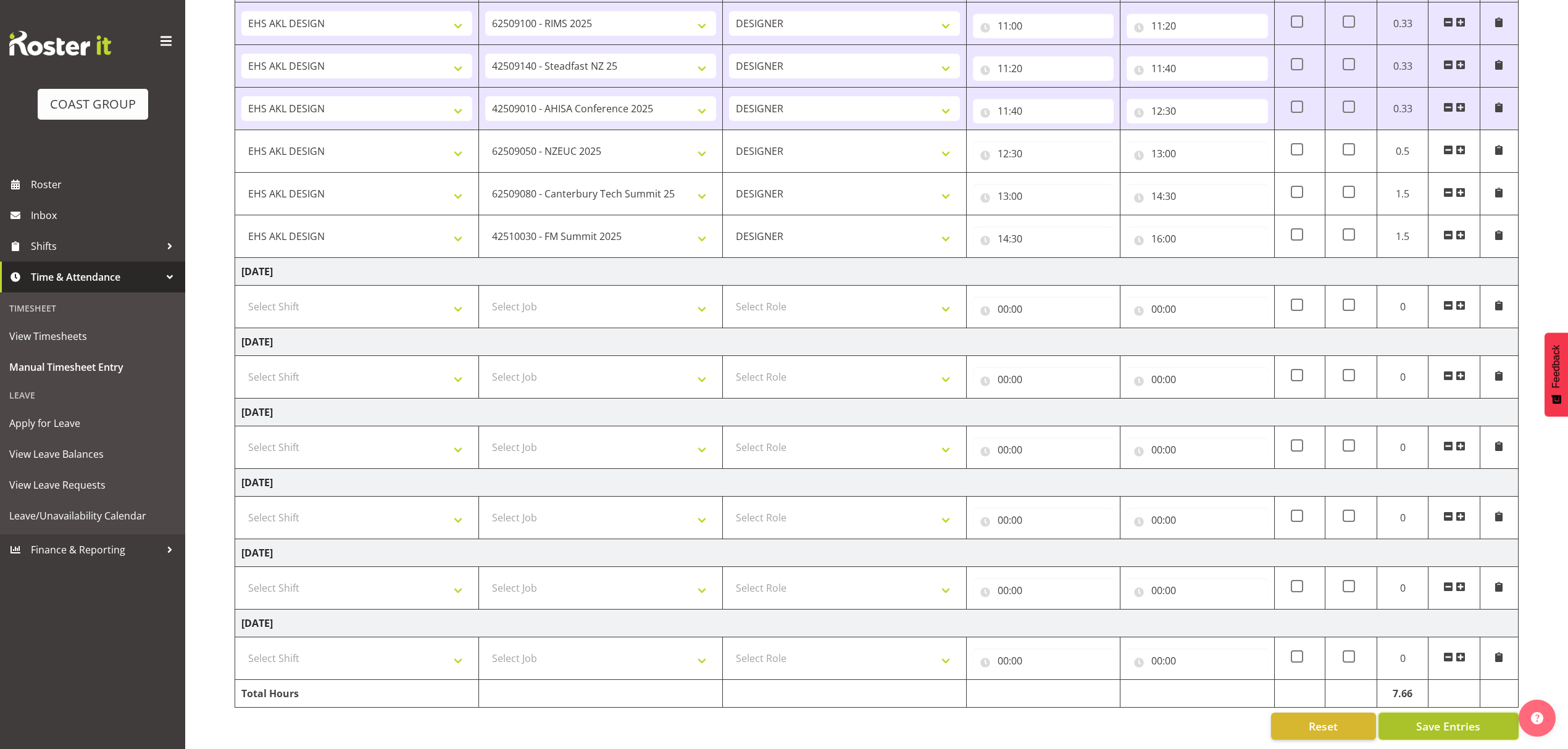
click at [1445, 719] on span "Save Entries" at bounding box center [1448, 726] width 64 height 16
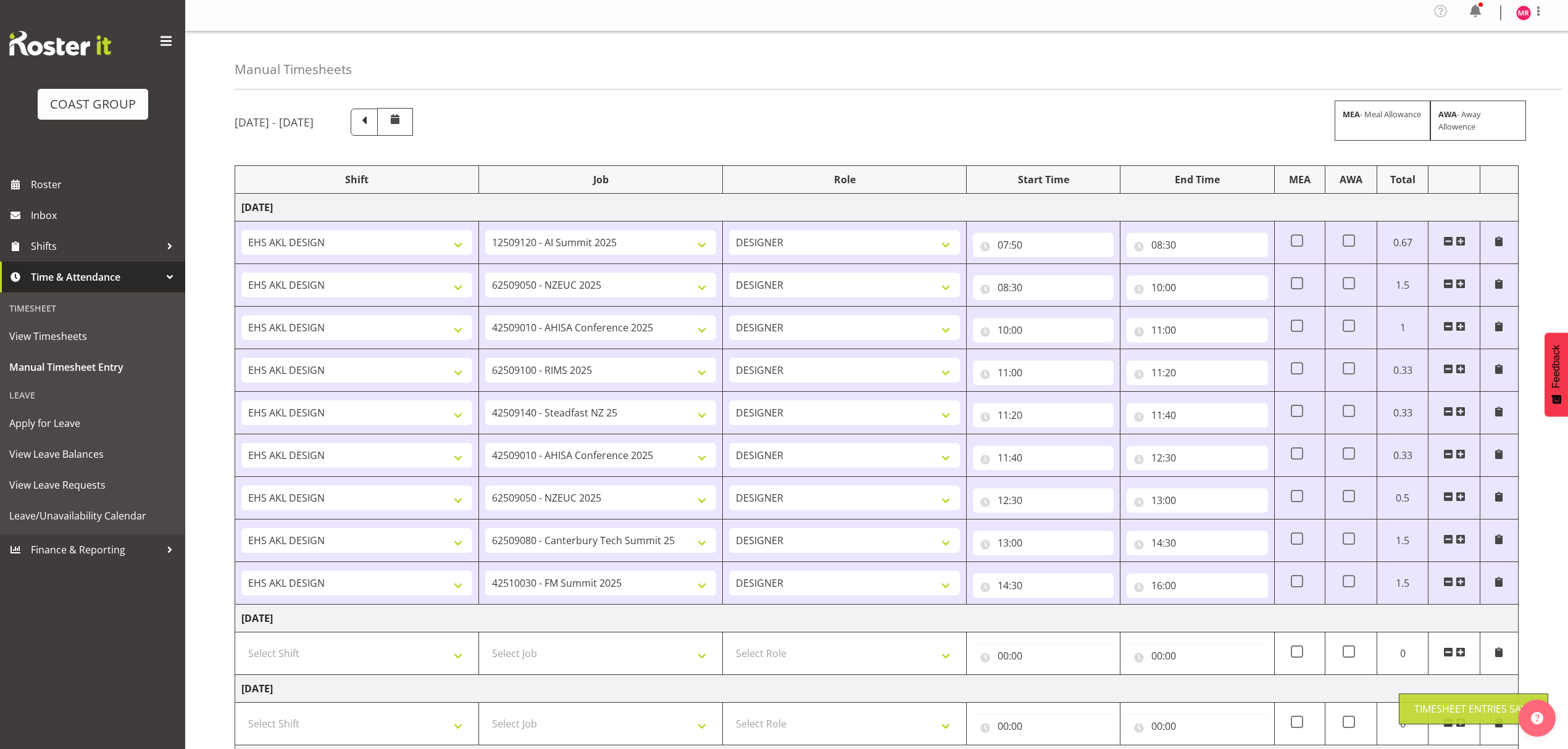
scroll to position [0, 0]
